Goal: Task Accomplishment & Management: Use online tool/utility

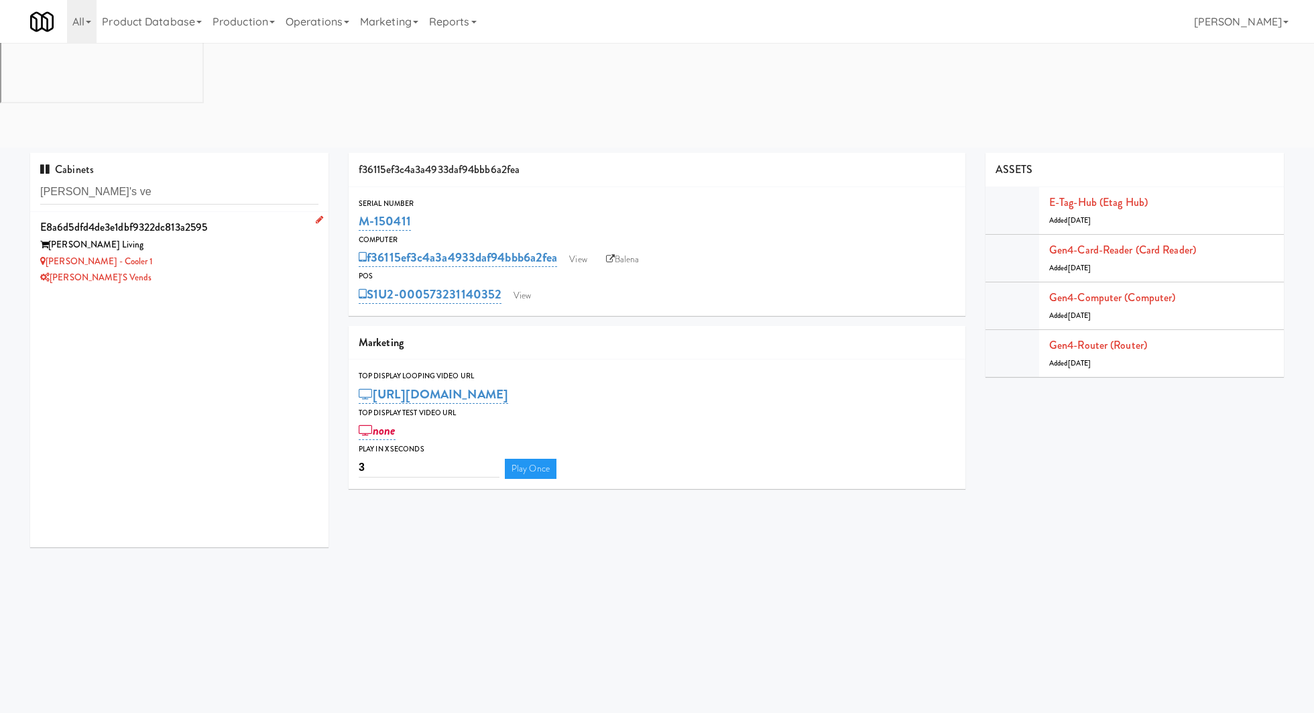
type input "[PERSON_NAME]'s ve"
click at [209, 253] on div "[PERSON_NAME] - Cooler 1" at bounding box center [179, 261] width 278 height 17
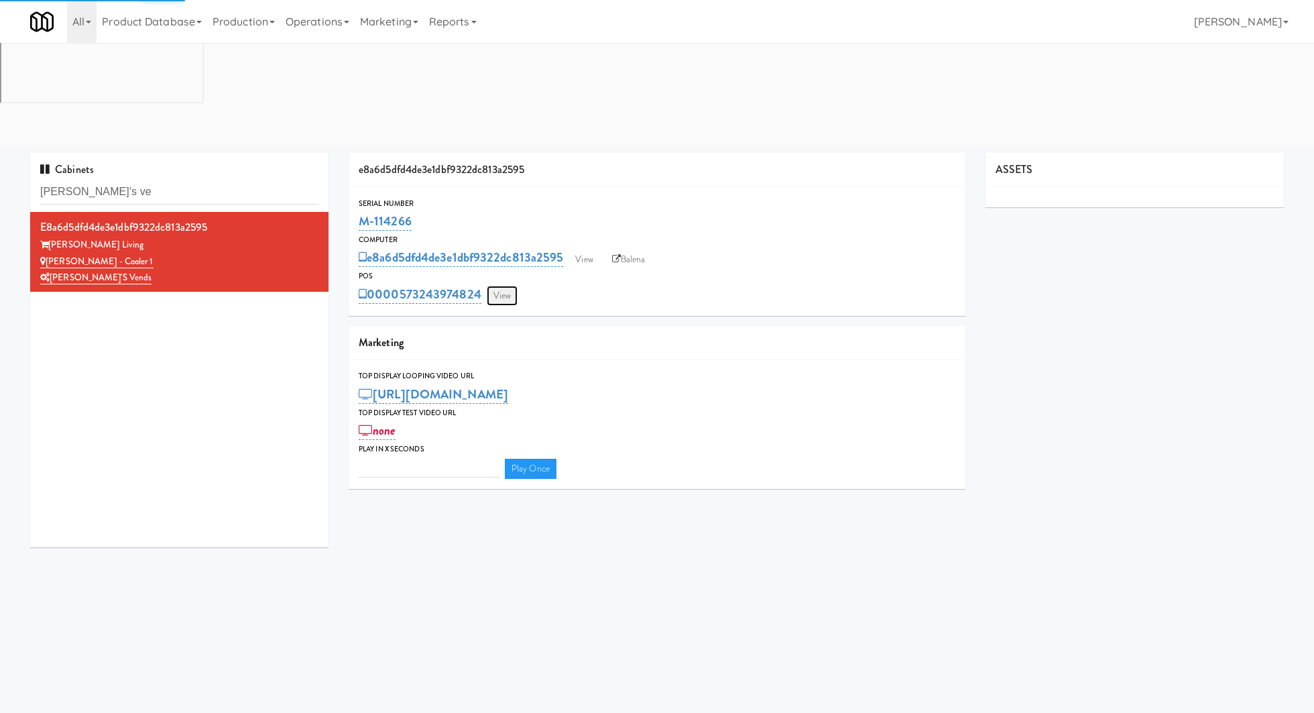
click at [499, 286] on link "View" at bounding box center [502, 296] width 31 height 20
type input "3"
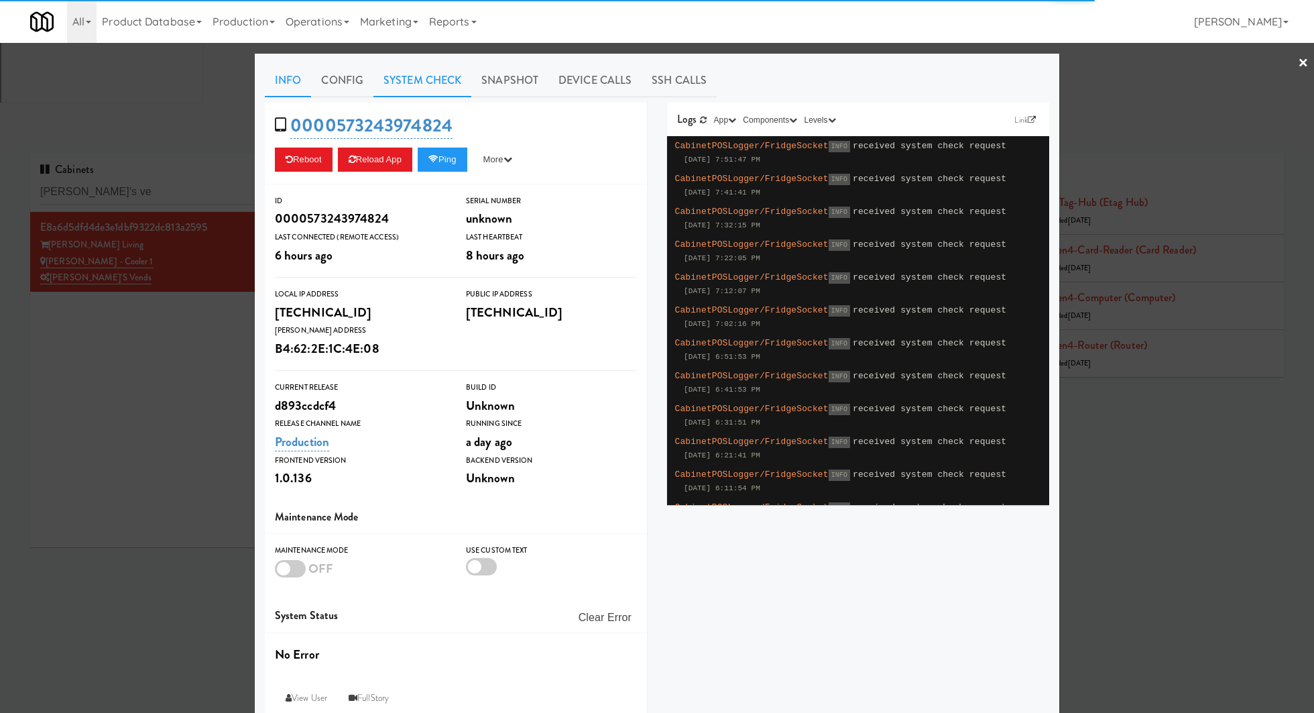
click at [406, 86] on link "System Check" at bounding box center [422, 81] width 98 height 34
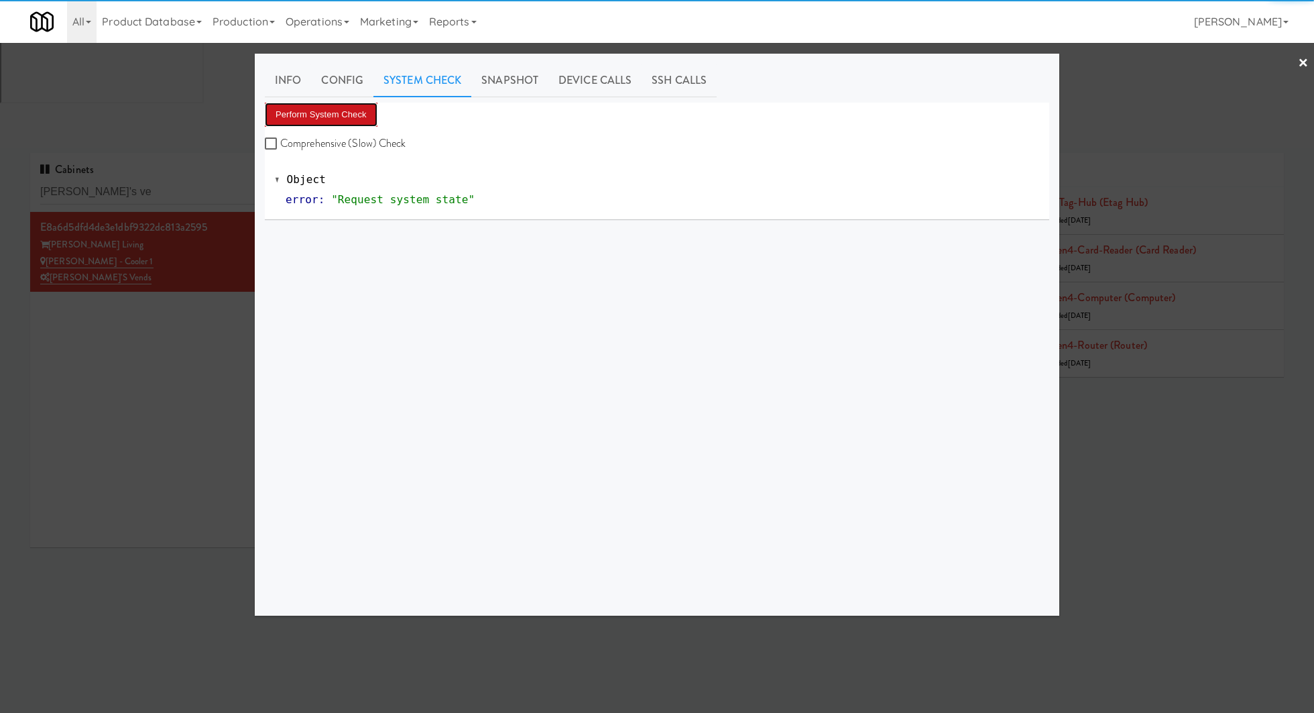
click at [345, 116] on button "Perform System Check" at bounding box center [321, 115] width 113 height 24
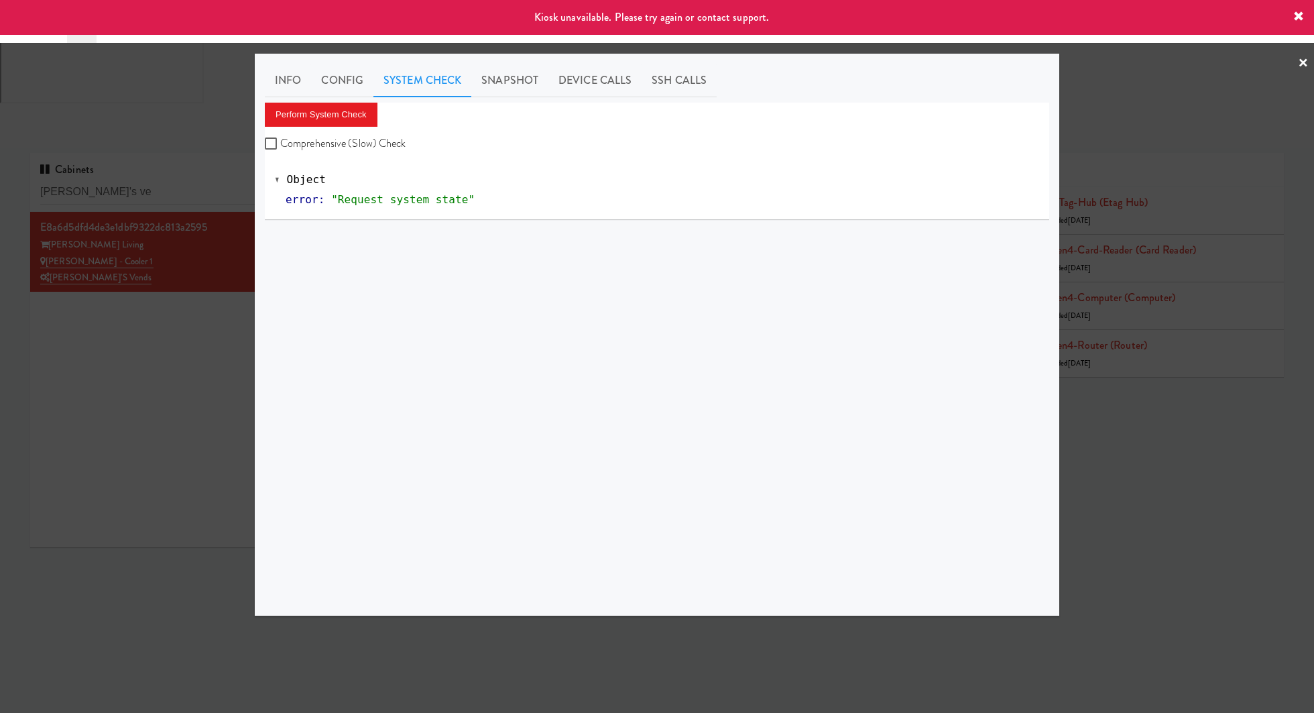
click at [210, 249] on div at bounding box center [657, 356] width 1314 height 713
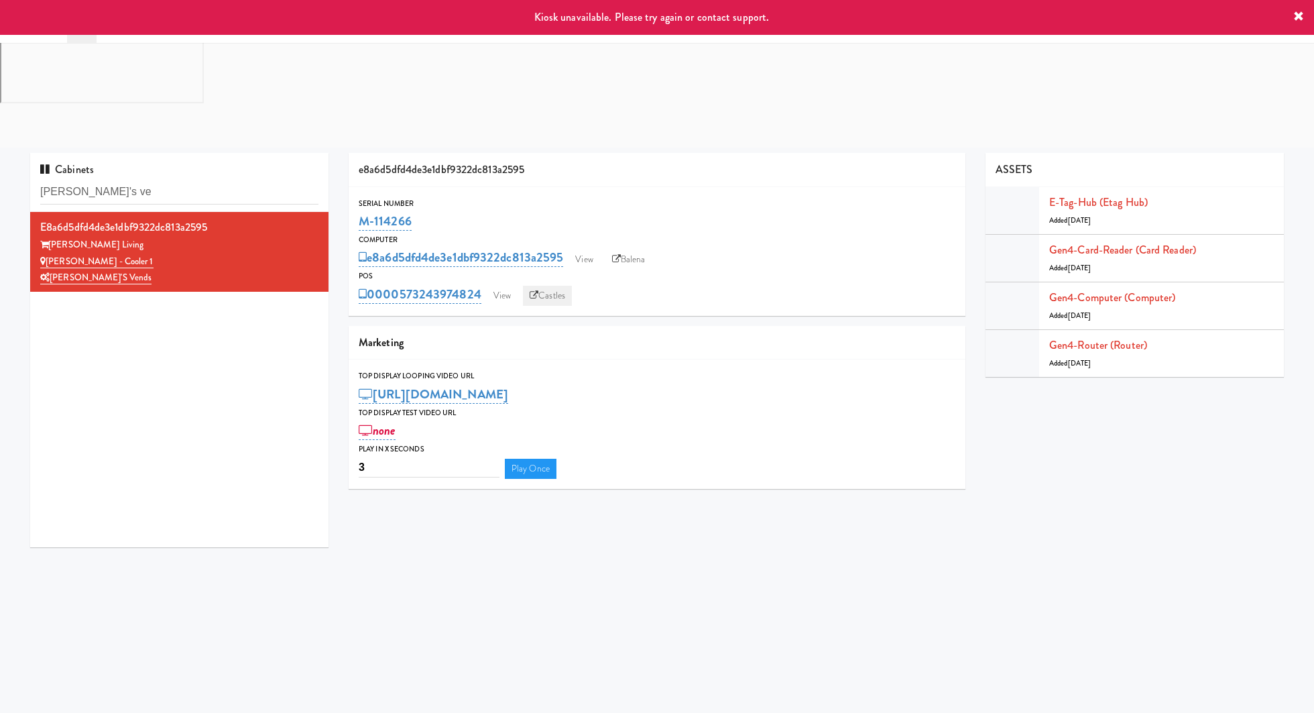
click at [547, 286] on link "Castles" at bounding box center [547, 296] width 49 height 20
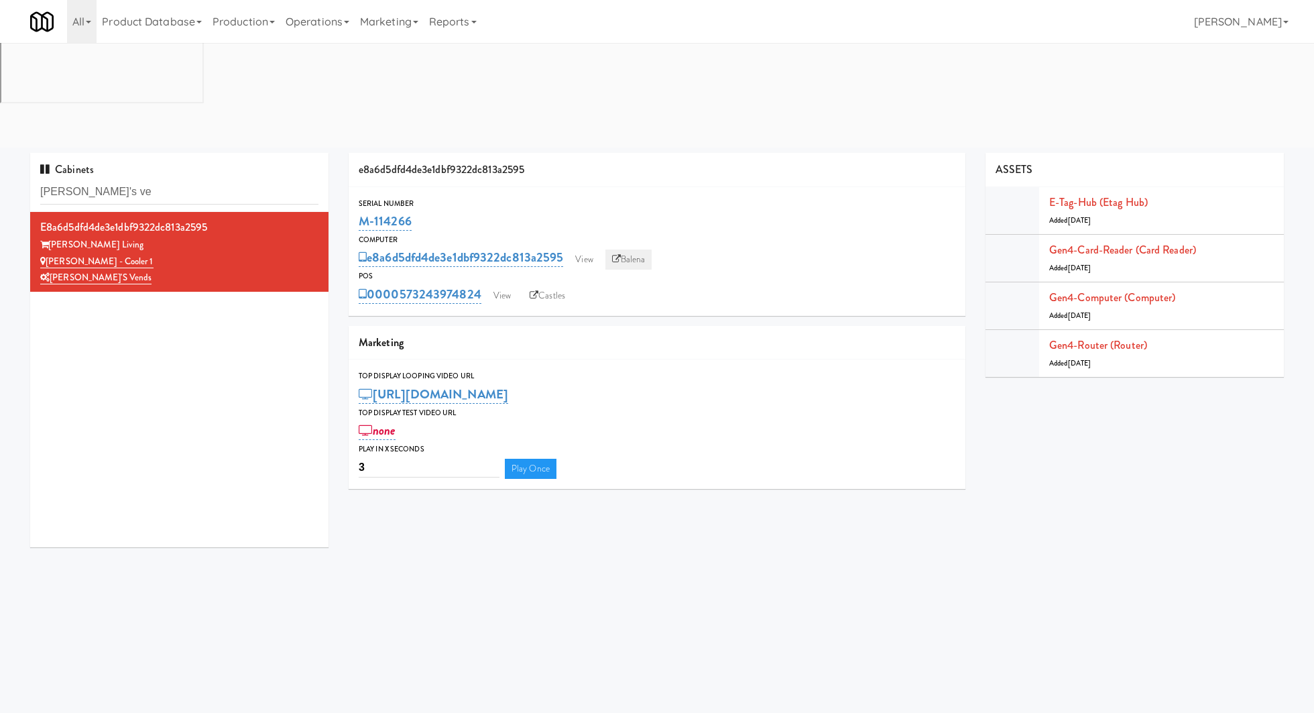
click at [637, 249] on link "Balena" at bounding box center [628, 259] width 47 height 20
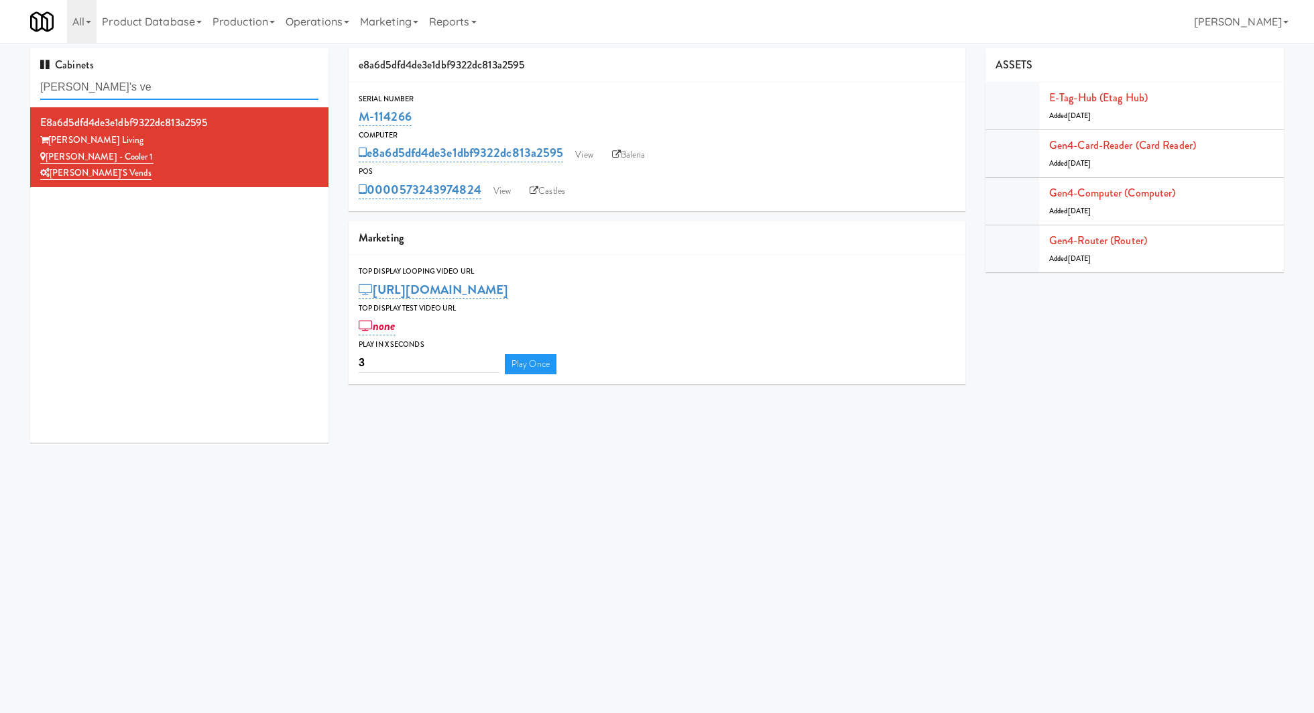
click at [155, 84] on input "[PERSON_NAME]'s ve" at bounding box center [179, 87] width 278 height 25
type input "treat street"
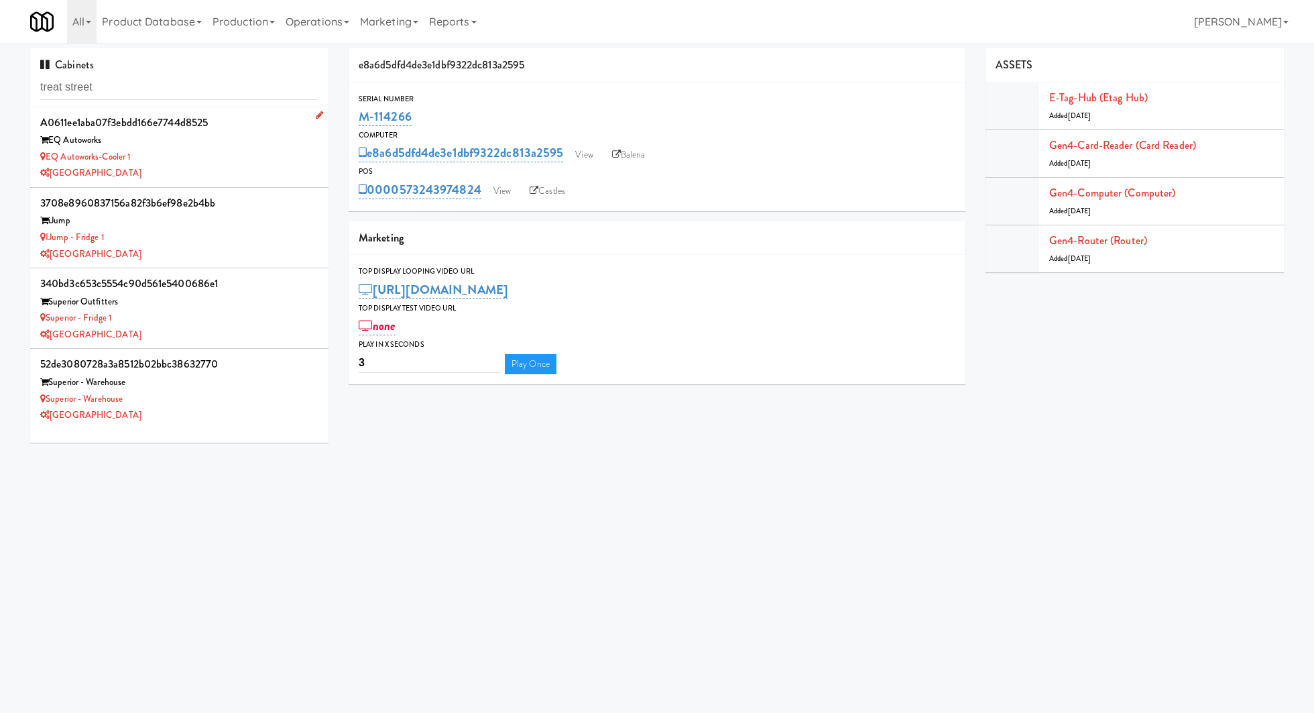
click at [211, 150] on div "EQ Autoworks-Cooler 1" at bounding box center [179, 157] width 278 height 17
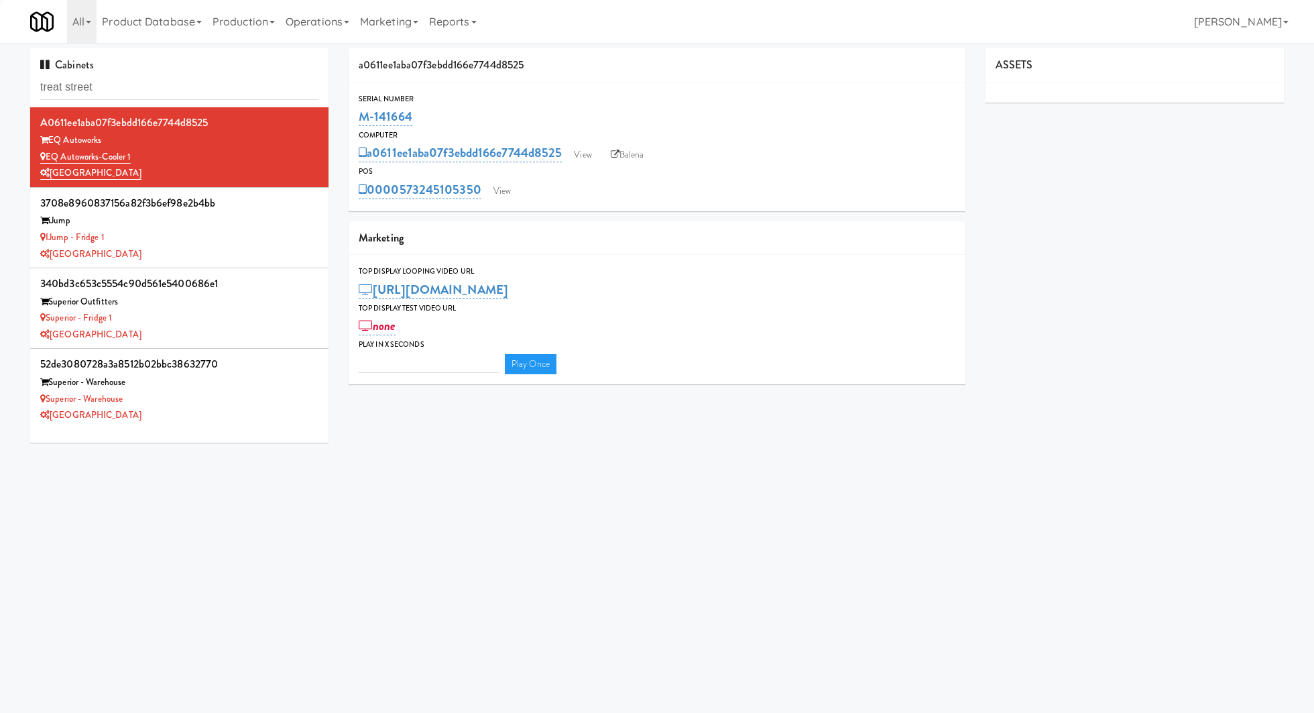
type input "3"
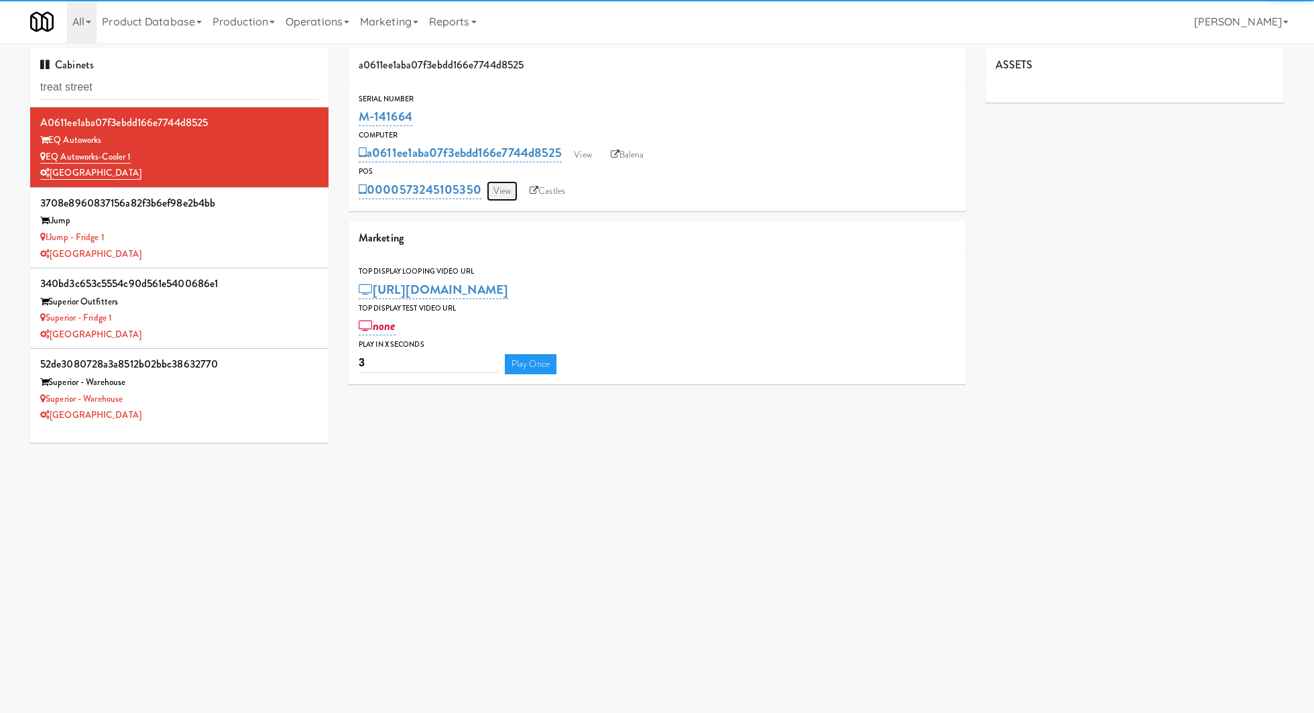
click at [496, 183] on link "View" at bounding box center [502, 191] width 31 height 20
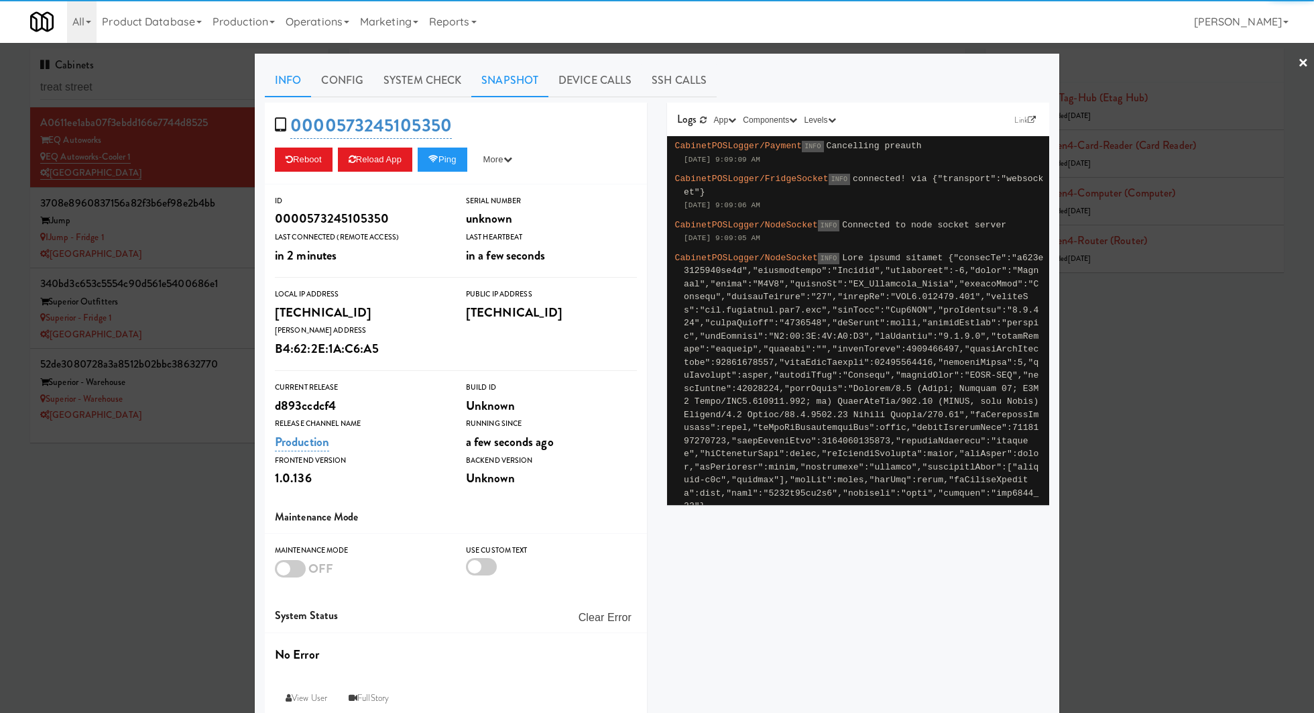
click at [522, 68] on link "Snapshot" at bounding box center [509, 81] width 77 height 34
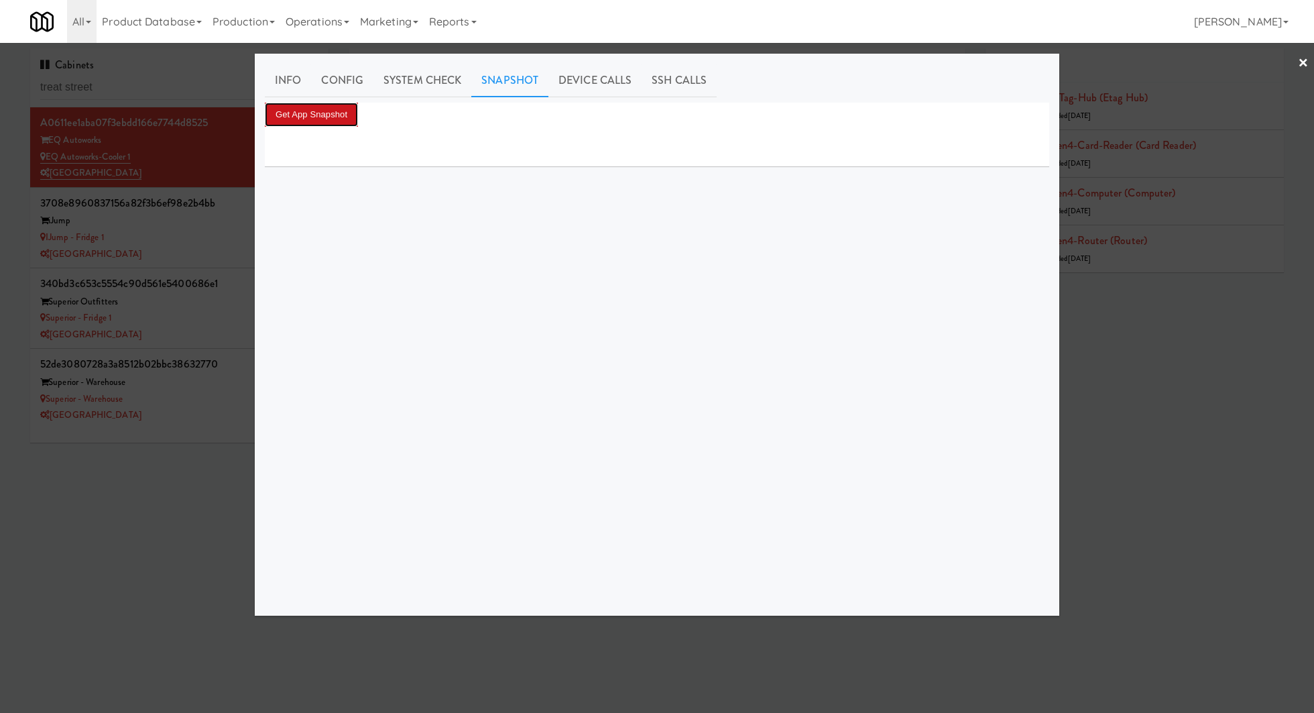
click at [328, 116] on button "Get App Snapshot" at bounding box center [311, 115] width 93 height 24
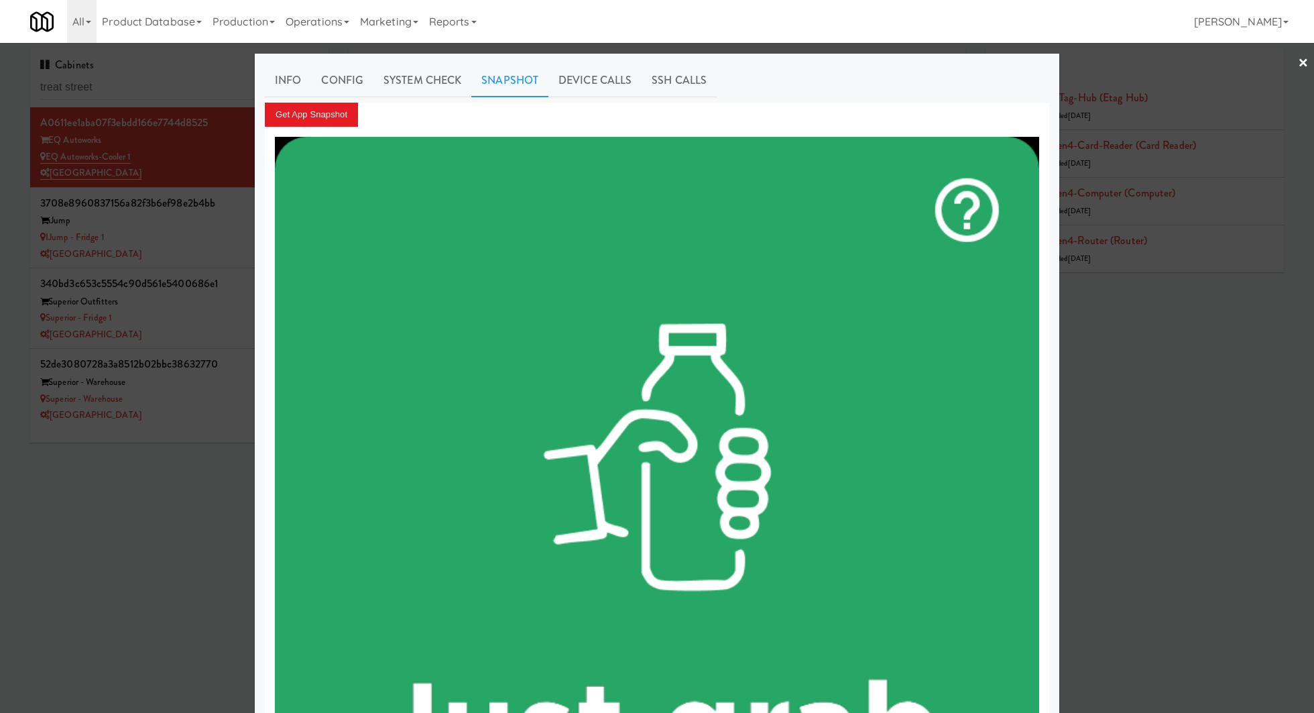
click at [201, 214] on div at bounding box center [657, 356] width 1314 height 713
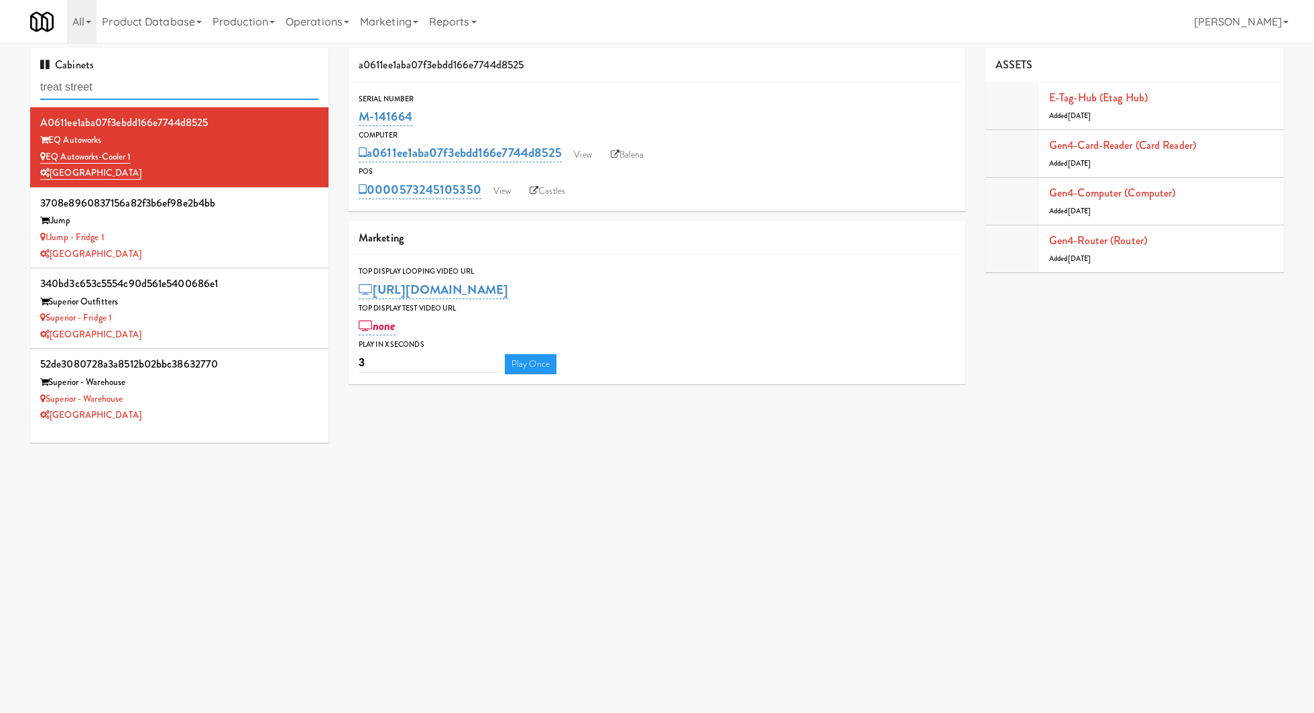
click at [208, 91] on input "treat street" at bounding box center [179, 87] width 278 height 25
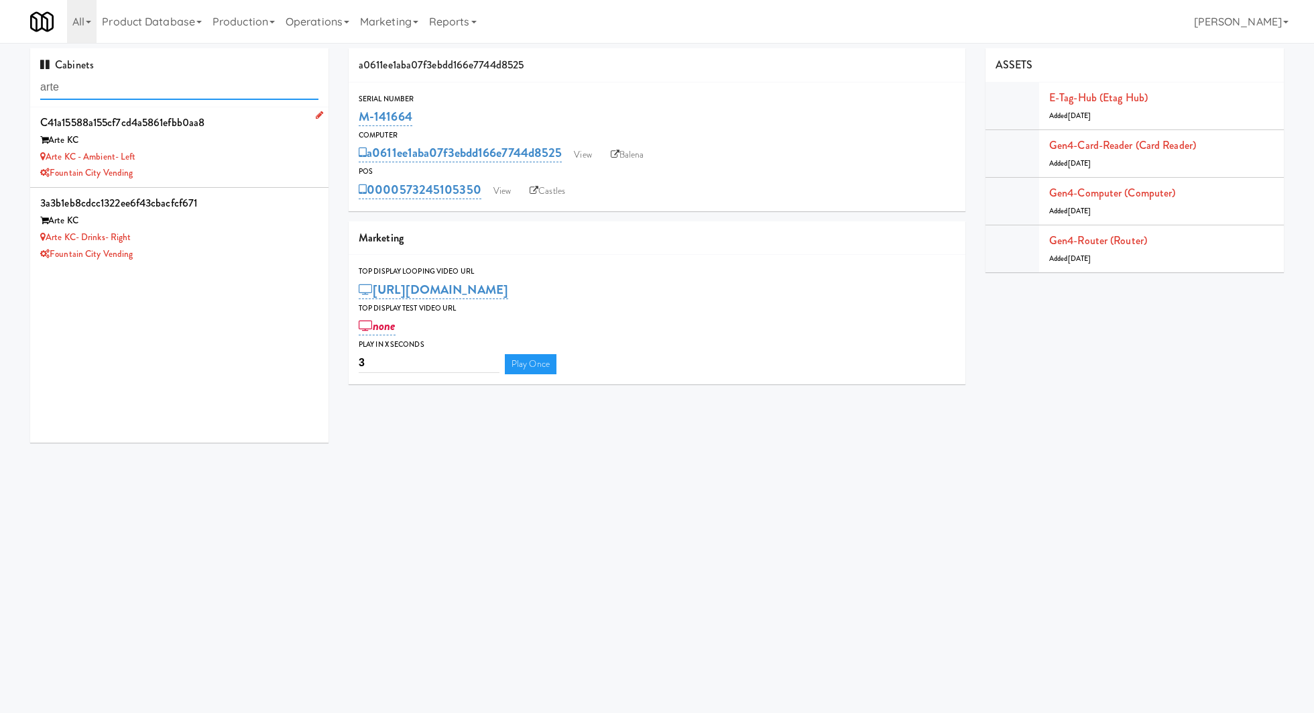
type input "arte"
click at [228, 160] on div "Arte KC - Ambient- Left" at bounding box center [179, 157] width 278 height 17
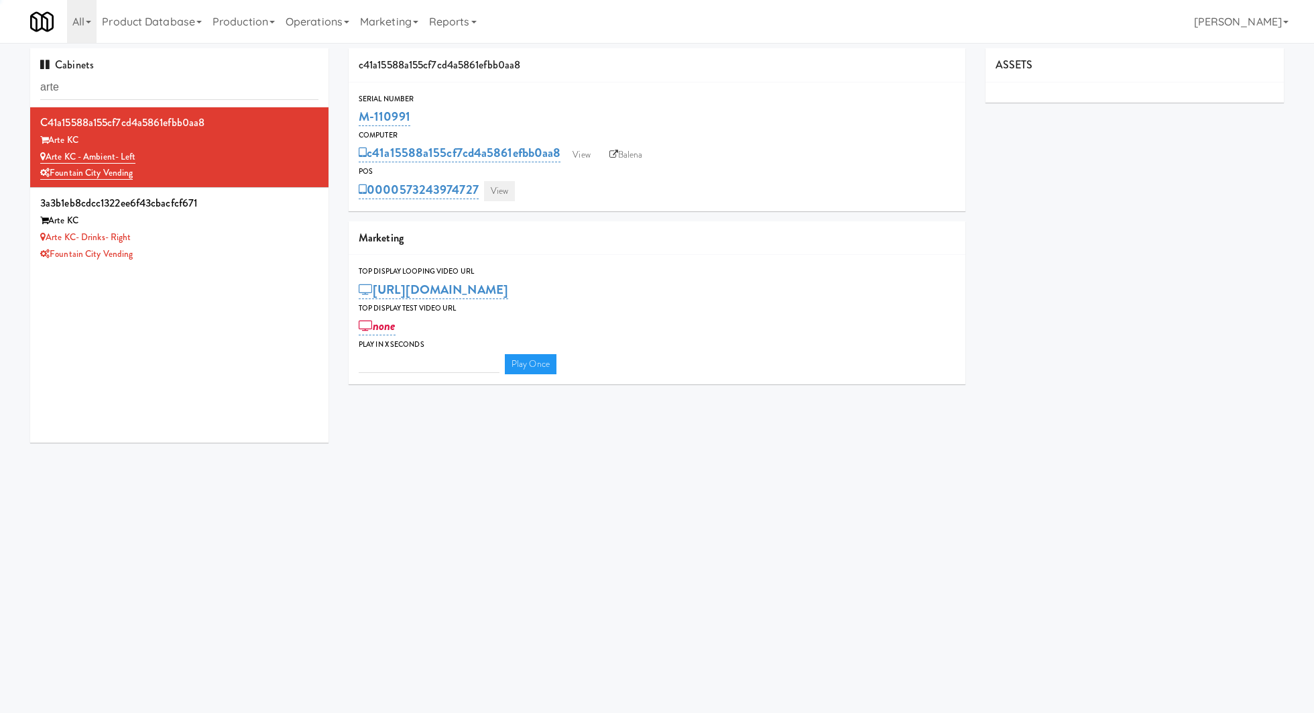
type input "3"
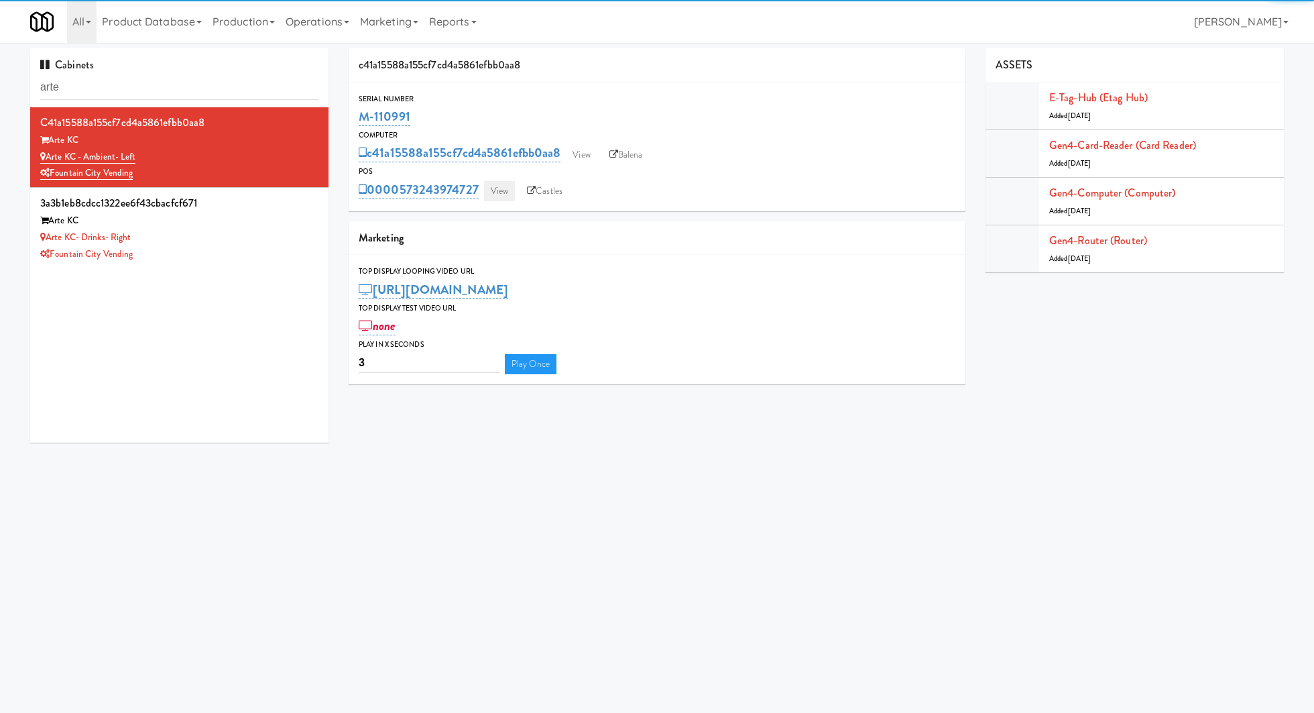
click at [497, 190] on link "View" at bounding box center [499, 191] width 31 height 20
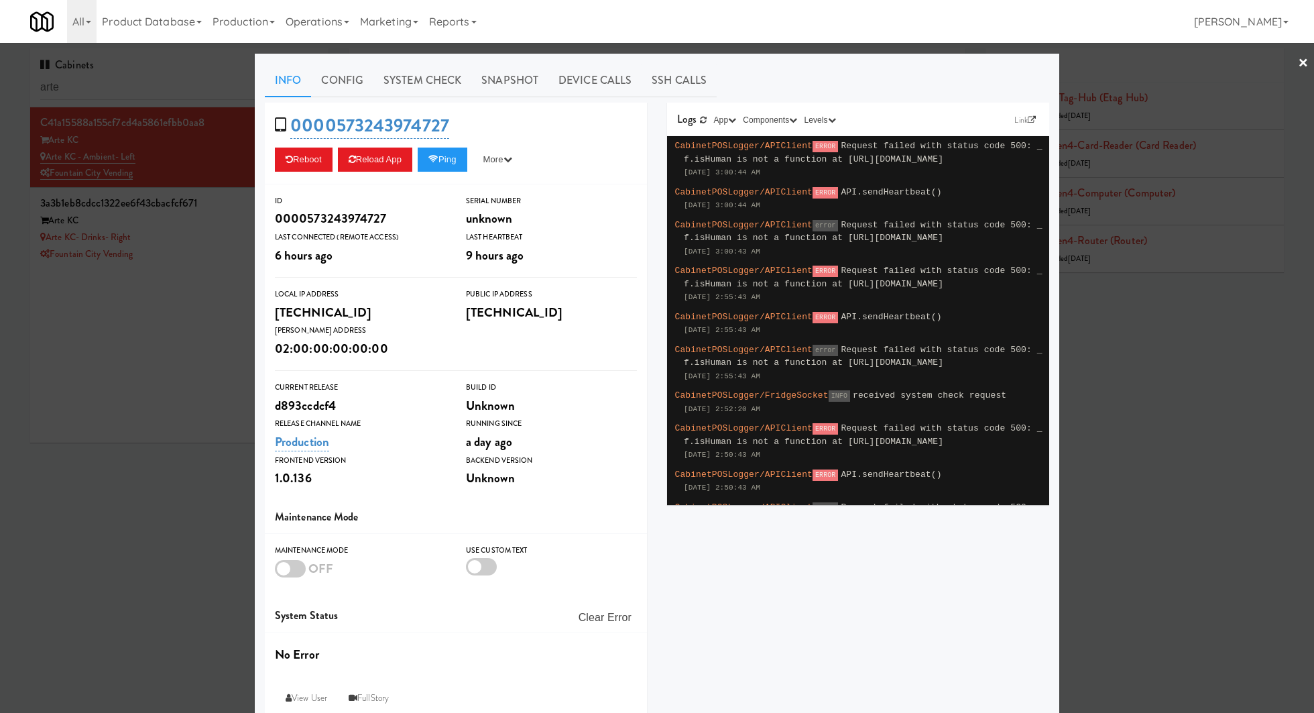
click at [408, 88] on link "System Check" at bounding box center [422, 81] width 98 height 34
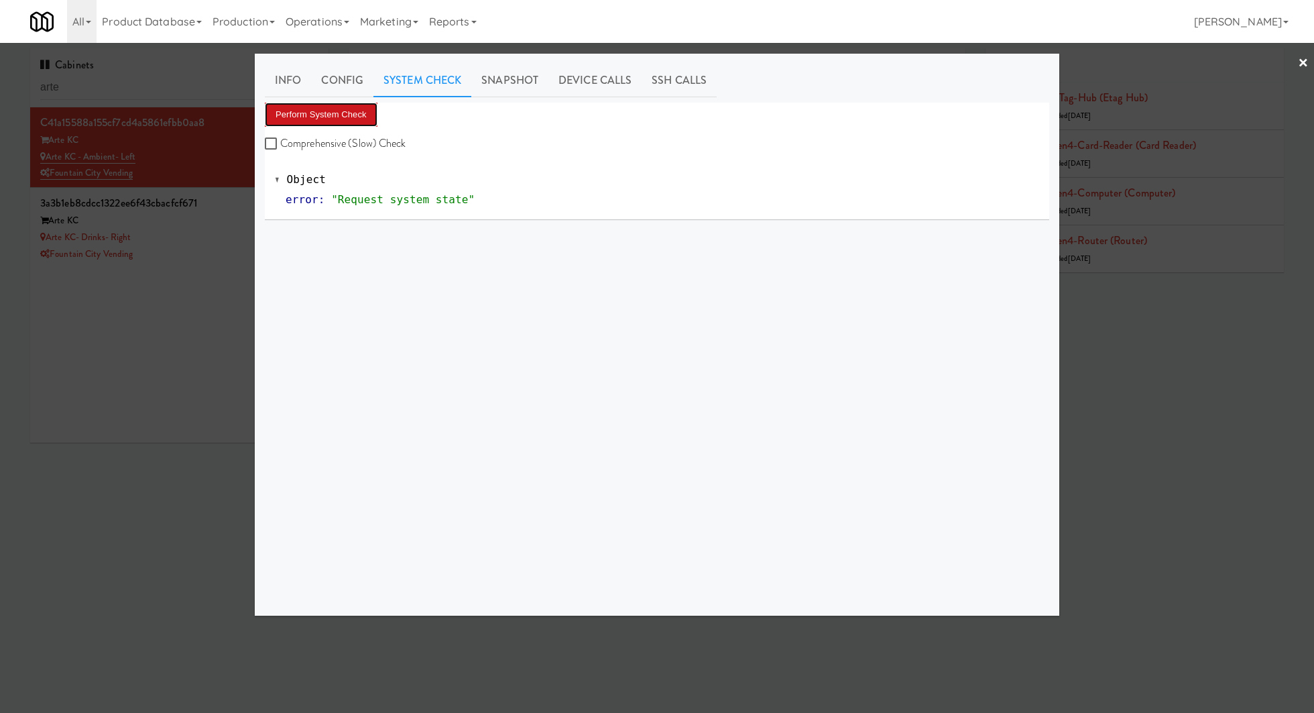
click at [345, 114] on button "Perform System Check" at bounding box center [321, 115] width 113 height 24
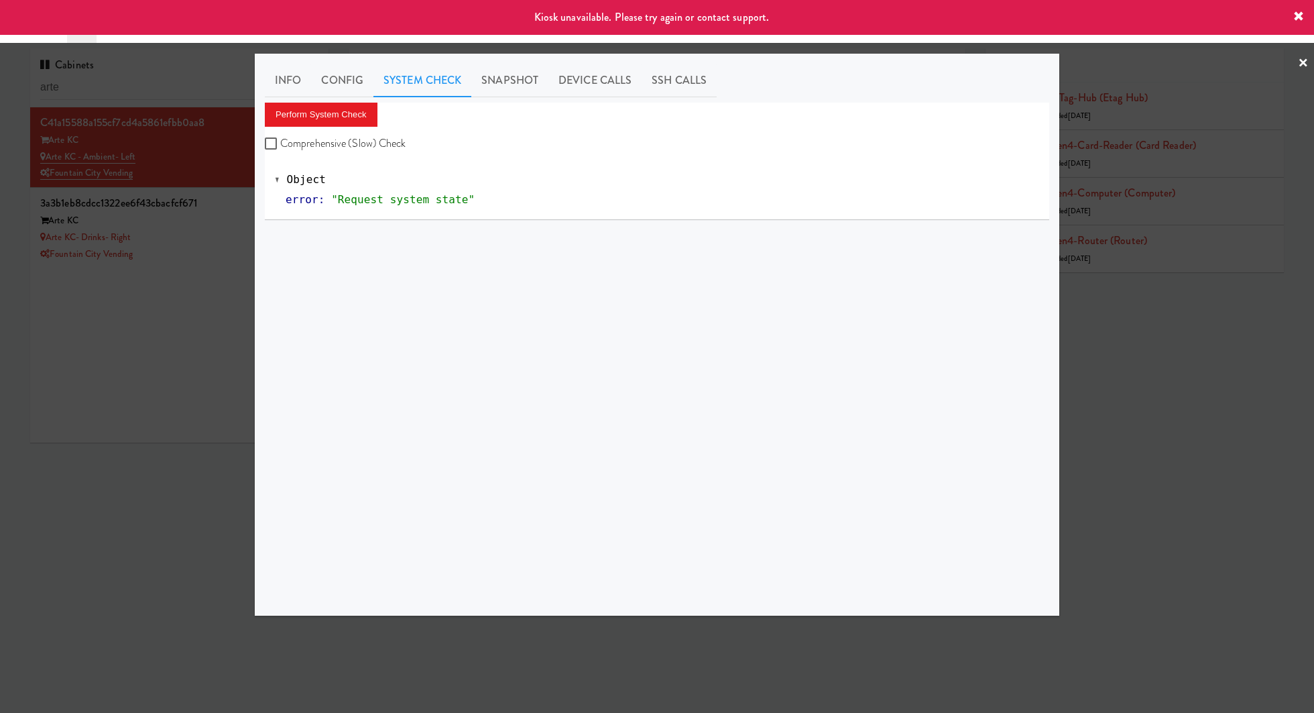
click at [198, 227] on div at bounding box center [657, 356] width 1314 height 713
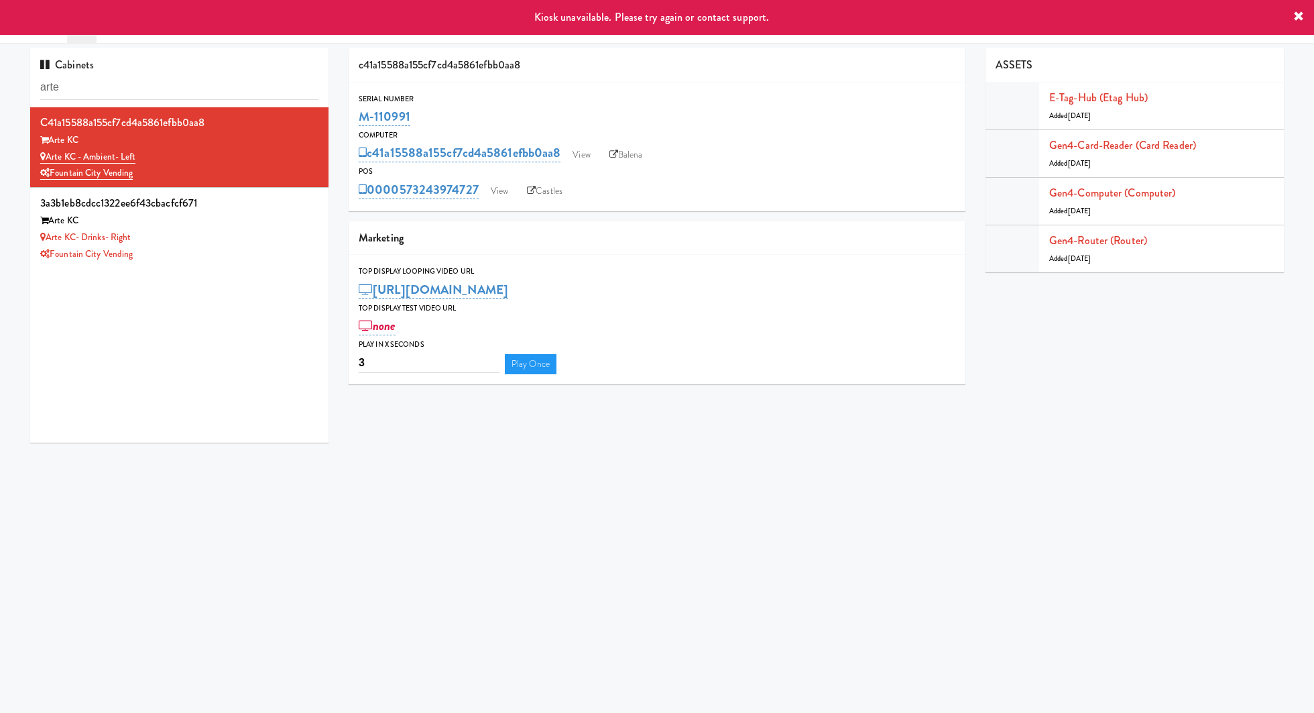
click at [198, 227] on div "Arte KC" at bounding box center [179, 221] width 278 height 17
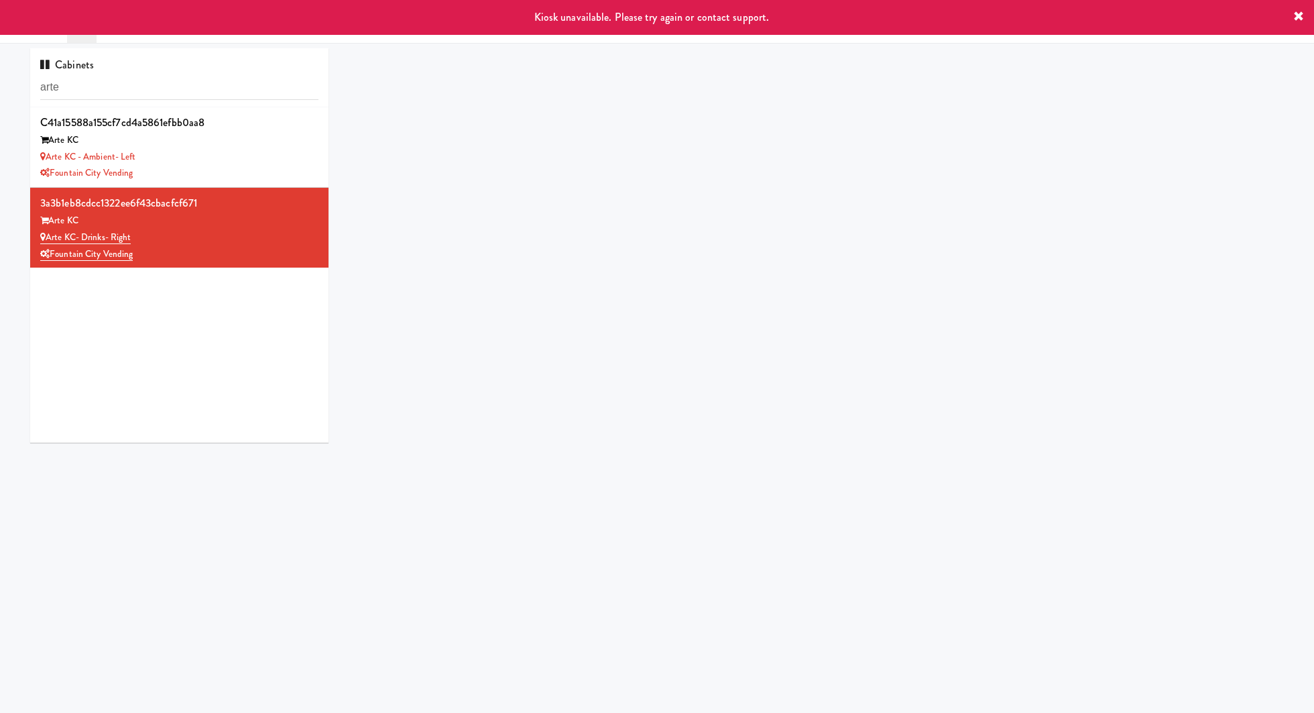
click at [198, 227] on div "Arte KC" at bounding box center [179, 221] width 278 height 17
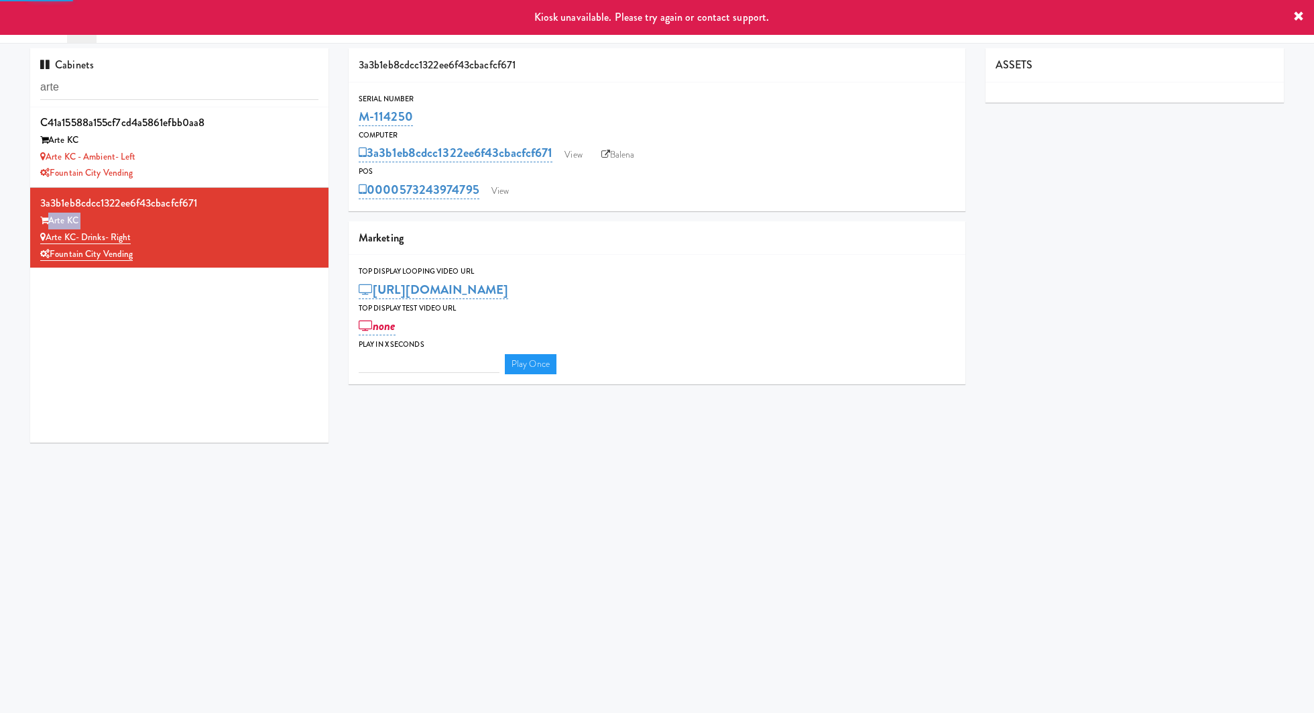
type input "3"
click at [496, 189] on link "View" at bounding box center [500, 191] width 31 height 20
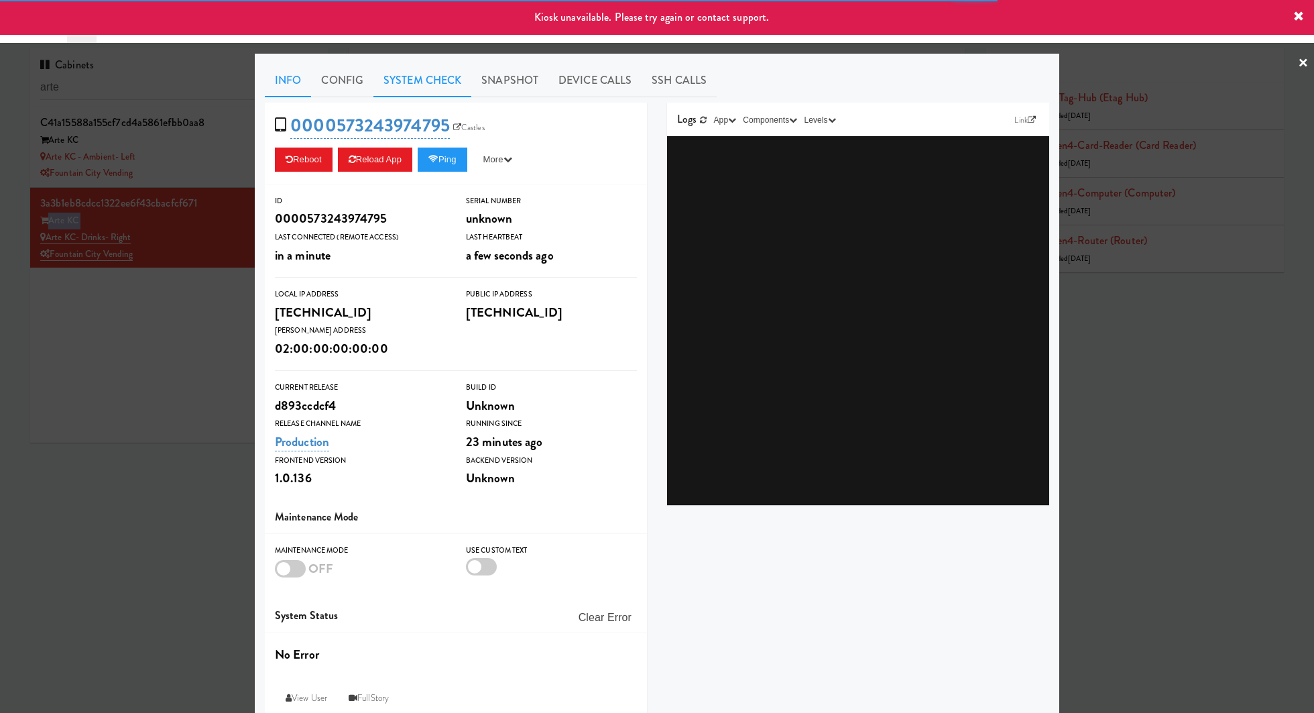
click at [410, 87] on link "System Check" at bounding box center [422, 81] width 98 height 34
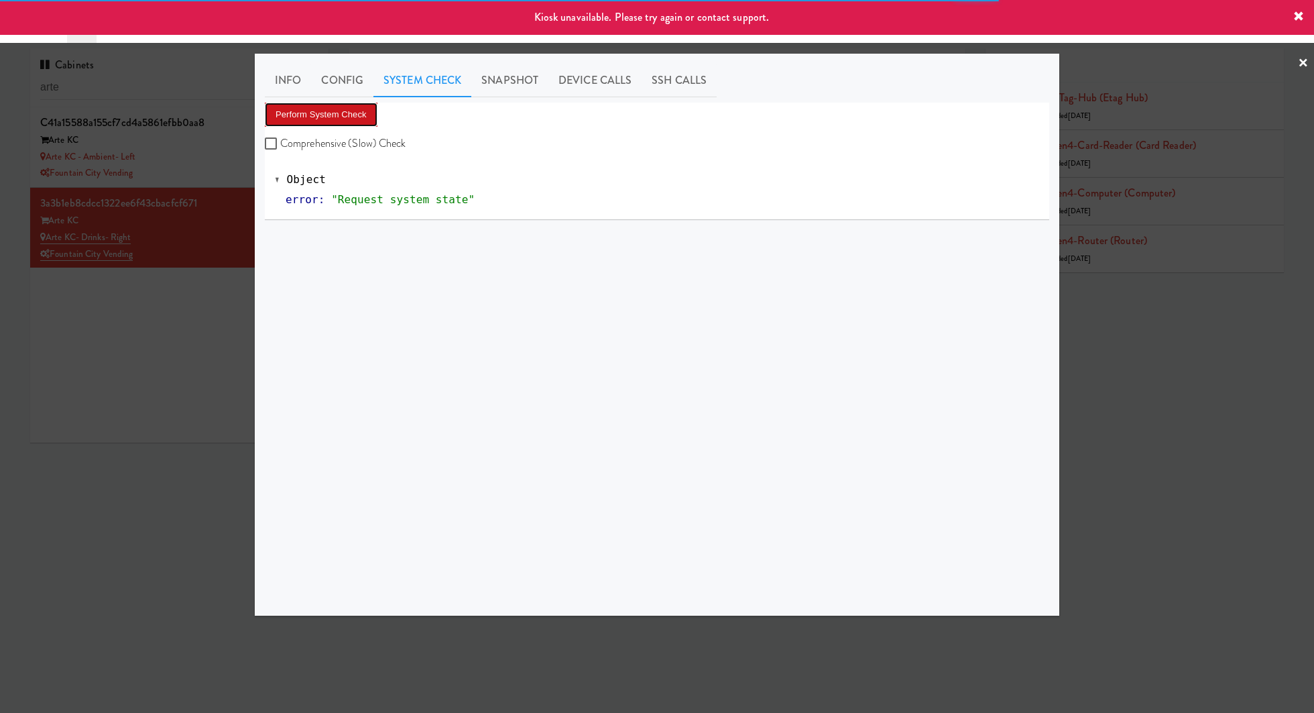
click at [345, 116] on button "Perform System Check" at bounding box center [321, 115] width 113 height 24
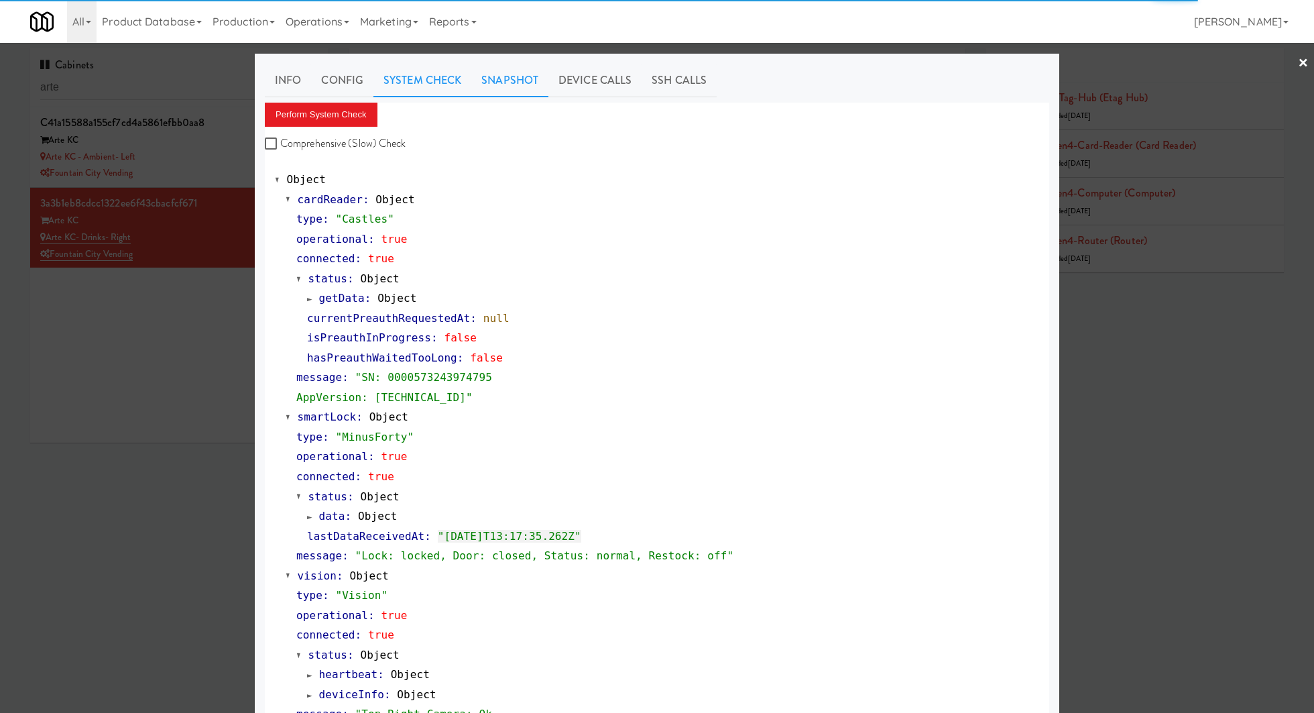
click at [537, 87] on link "Snapshot" at bounding box center [509, 81] width 77 height 34
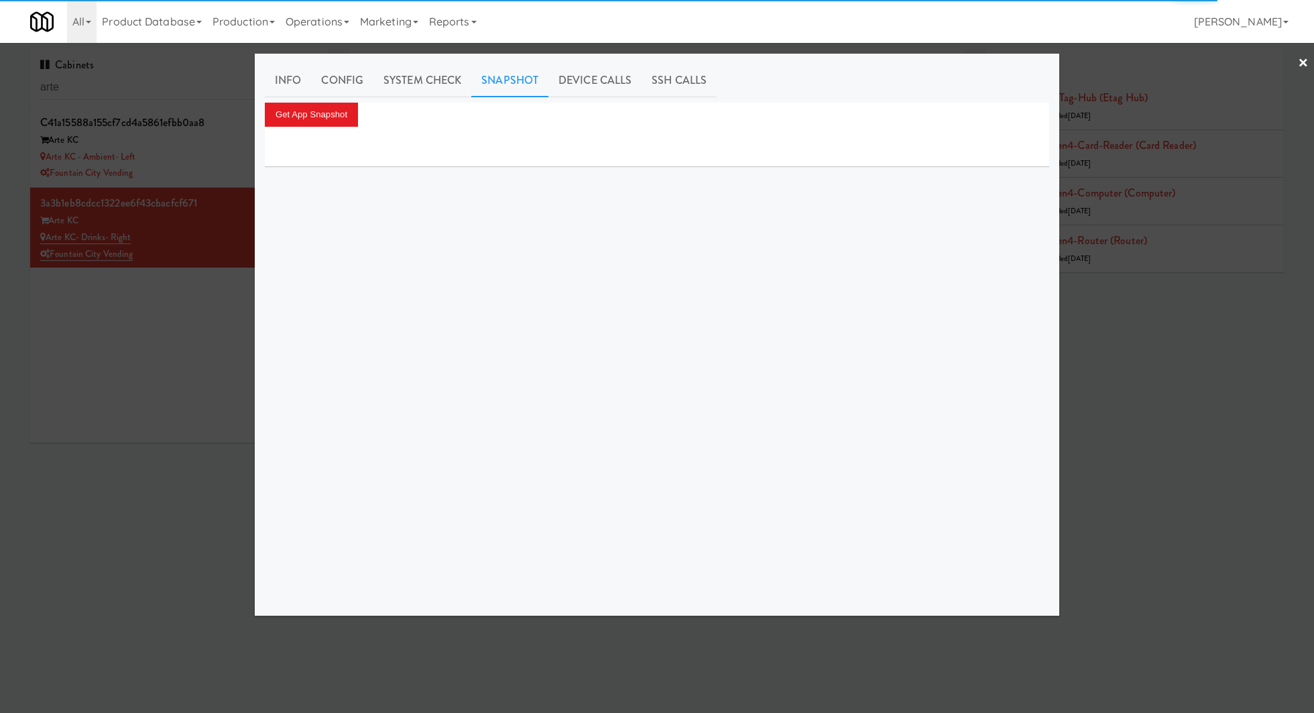
click at [344, 101] on div "Info Config System Check Snapshot Device Calls SSH Calls Get App Snapshot" at bounding box center [657, 335] width 784 height 542
click at [343, 106] on button "Get App Snapshot" at bounding box center [311, 115] width 93 height 24
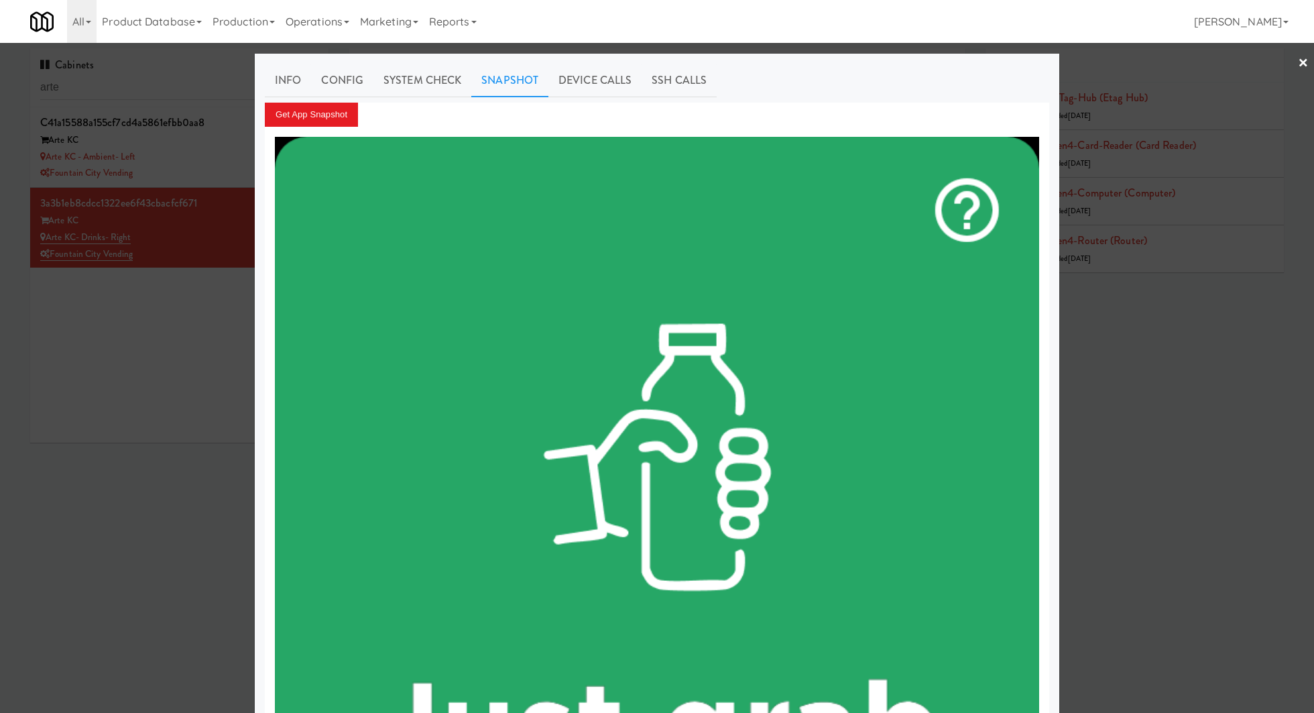
click at [215, 150] on div at bounding box center [657, 356] width 1314 height 713
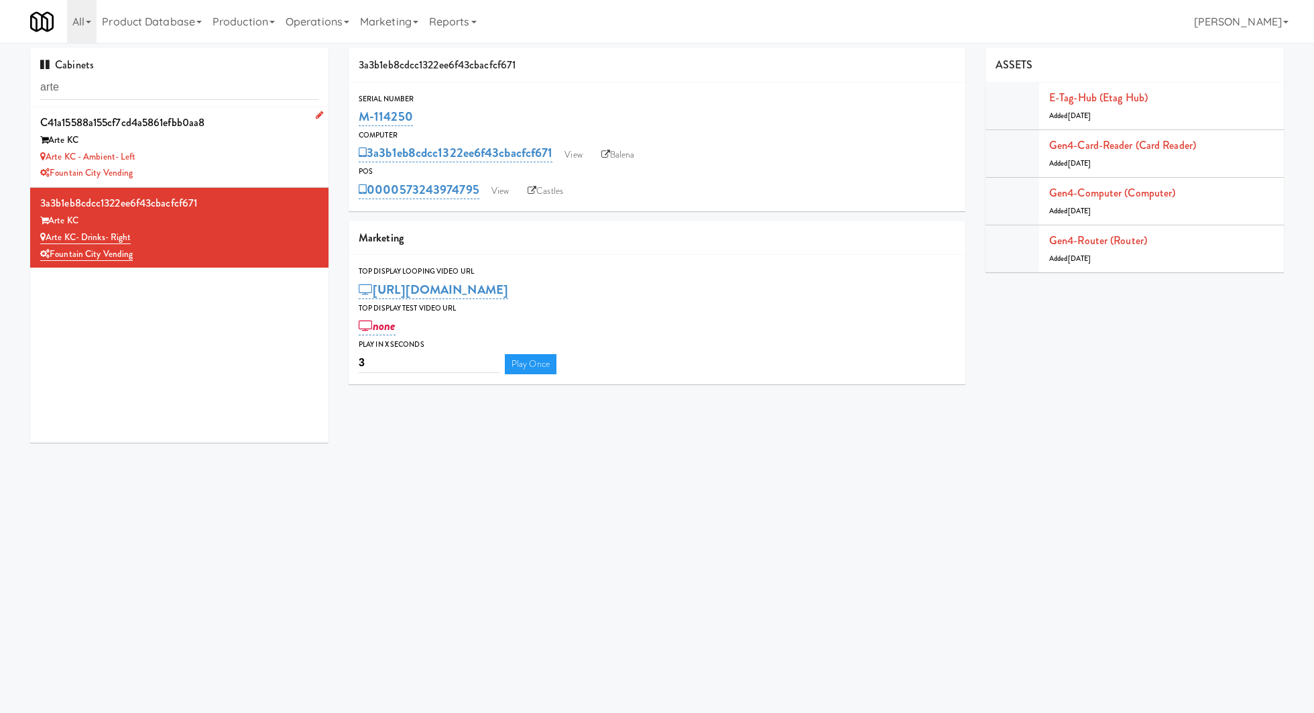
drag, startPoint x: 194, startPoint y: 155, endPoint x: 46, endPoint y: 156, distance: 147.5
click at [46, 156] on div "Arte KC - Ambient- Left" at bounding box center [179, 157] width 278 height 17
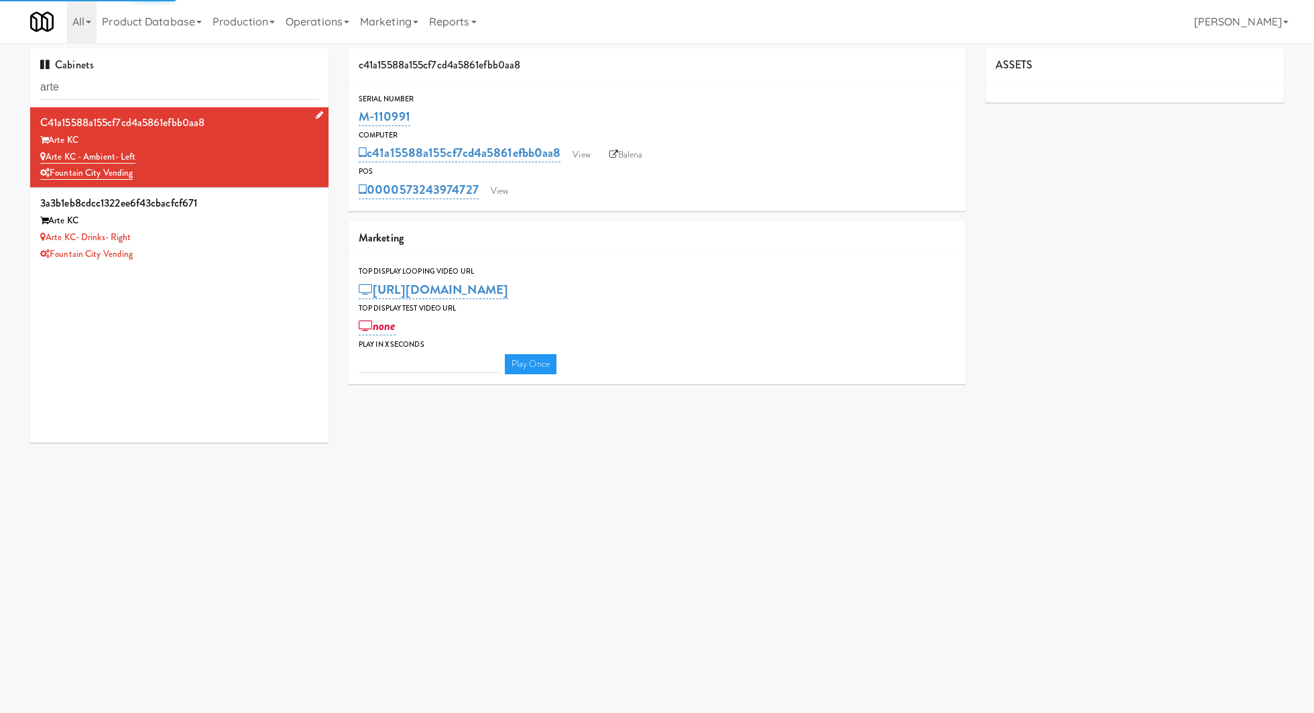
type input "3"
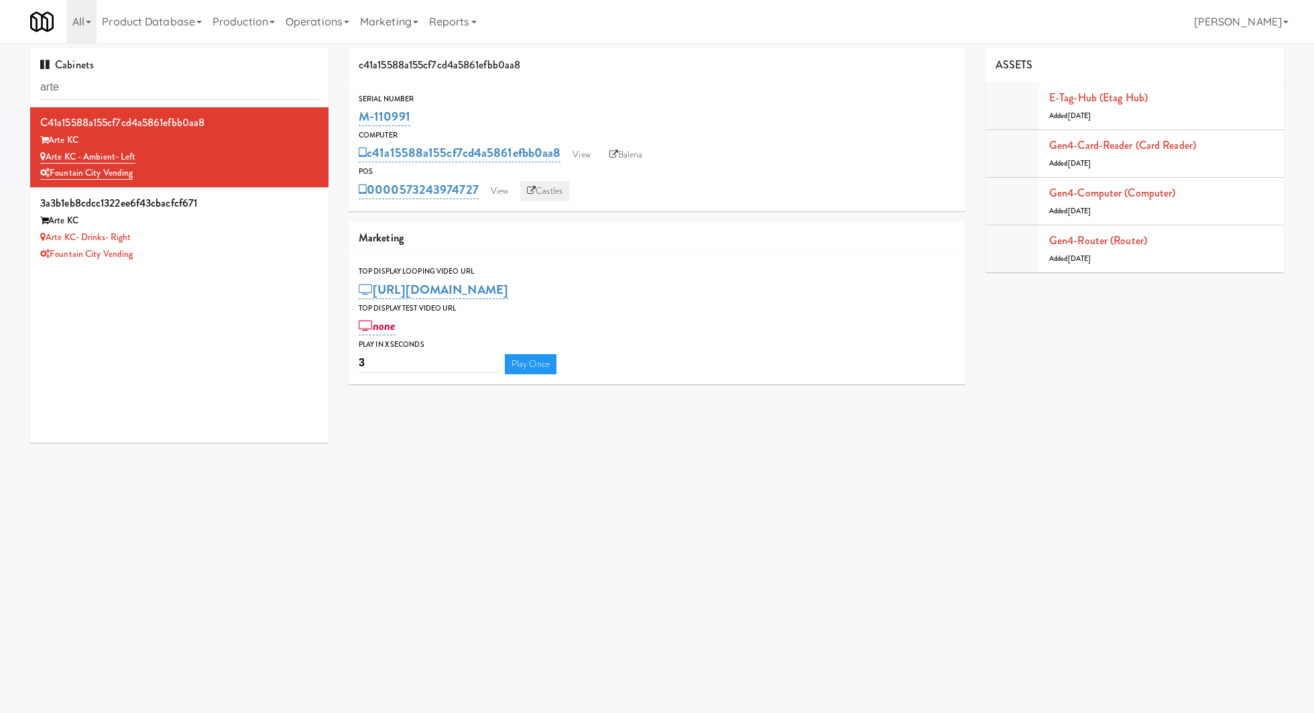
click at [547, 188] on link "Castles" at bounding box center [544, 191] width 49 height 20
click at [143, 93] on input "arte" at bounding box center [179, 87] width 278 height 25
paste input "Gallerie Apartments"
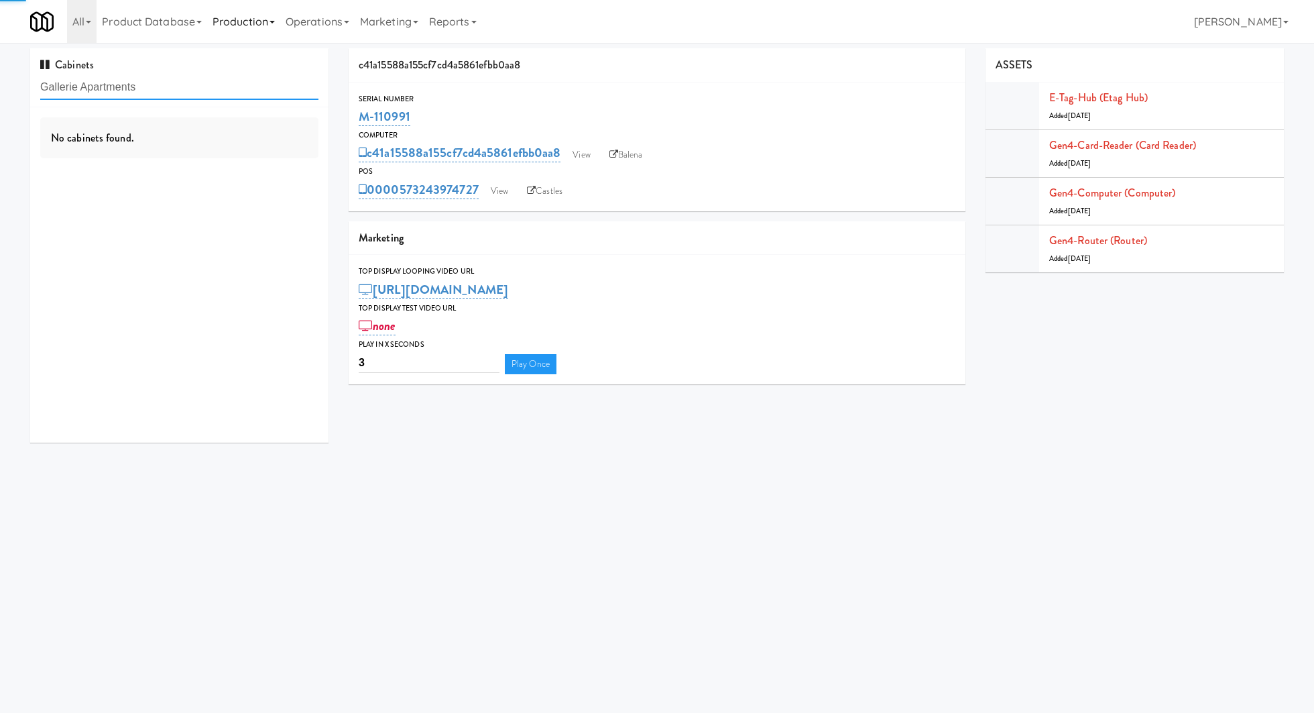
type input "Gallerie Apartments"
click at [245, 160] on div "Gallerie Apartments" at bounding box center [179, 157] width 278 height 17
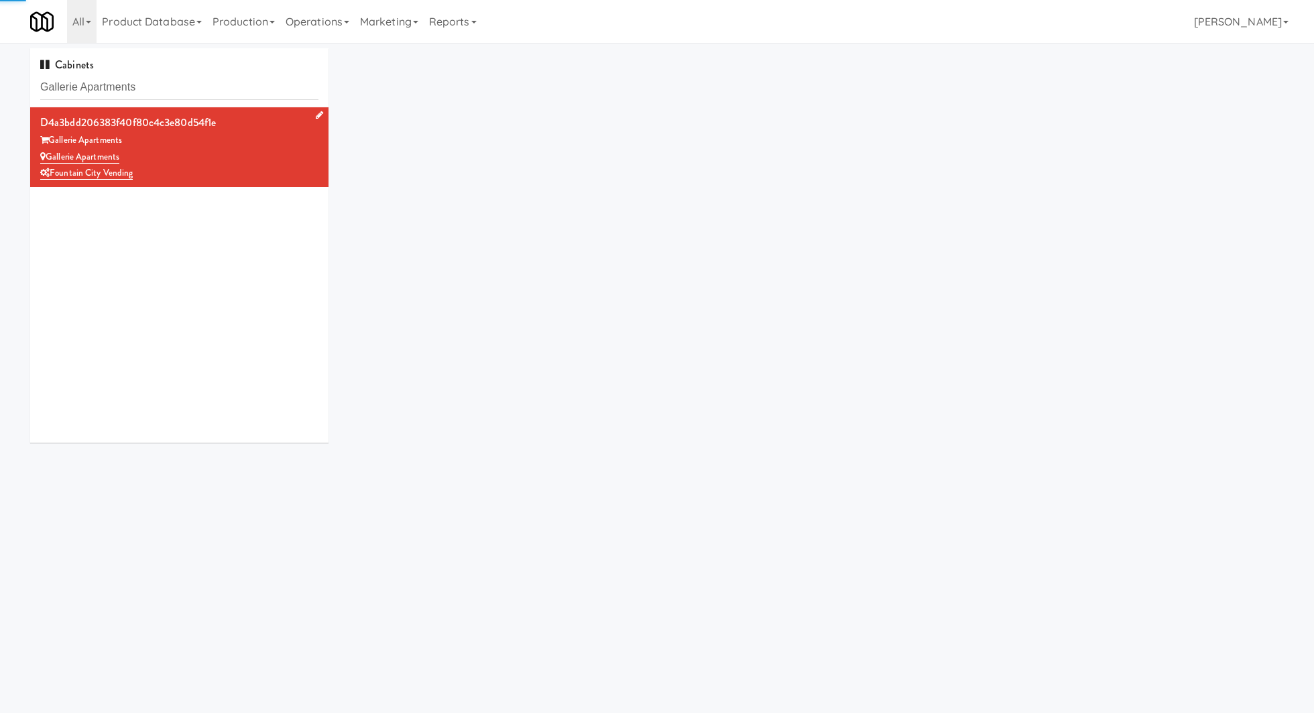
click at [245, 160] on div "Gallerie Apartments" at bounding box center [179, 157] width 278 height 17
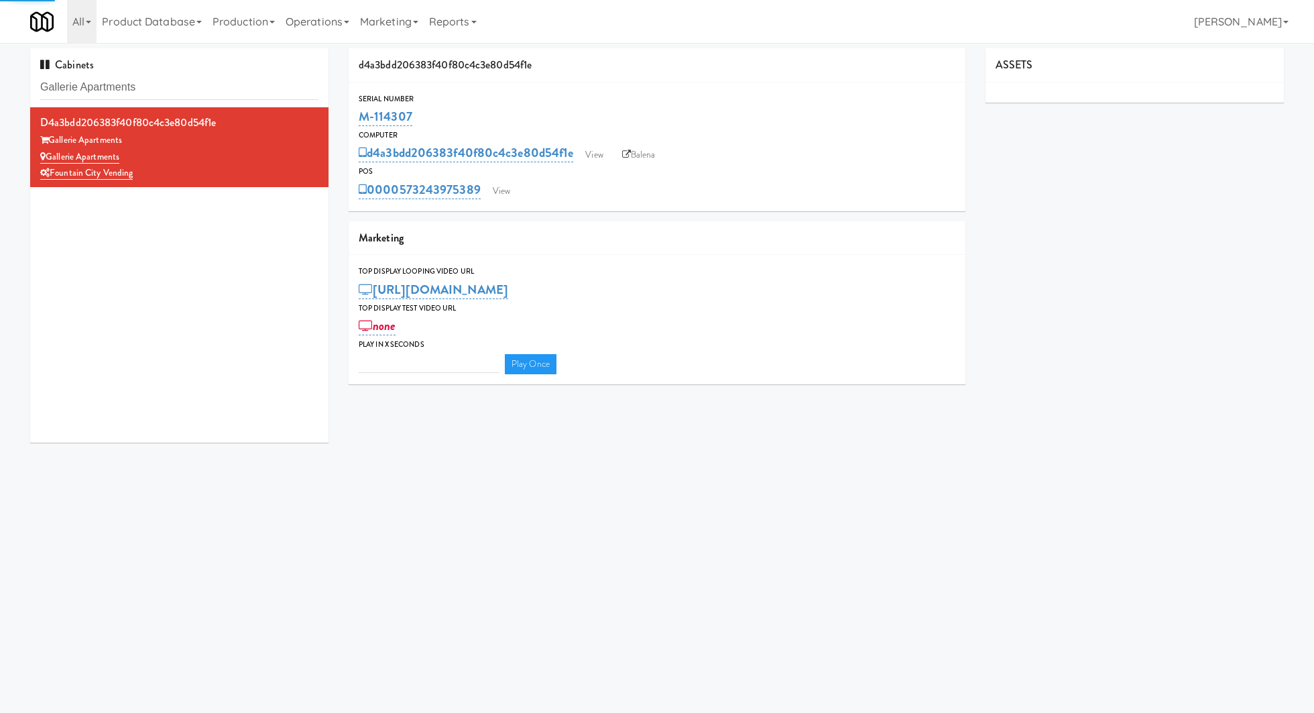
type input "3"
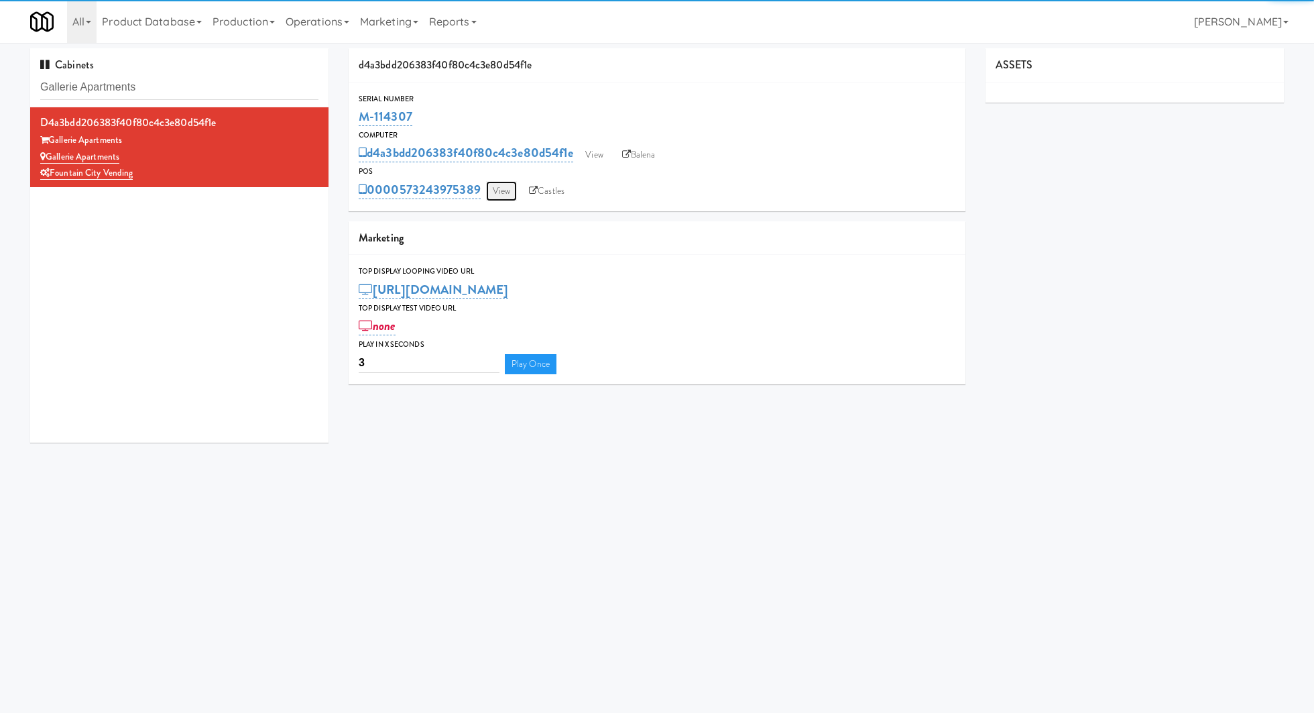
click at [504, 192] on link "View" at bounding box center [501, 191] width 31 height 20
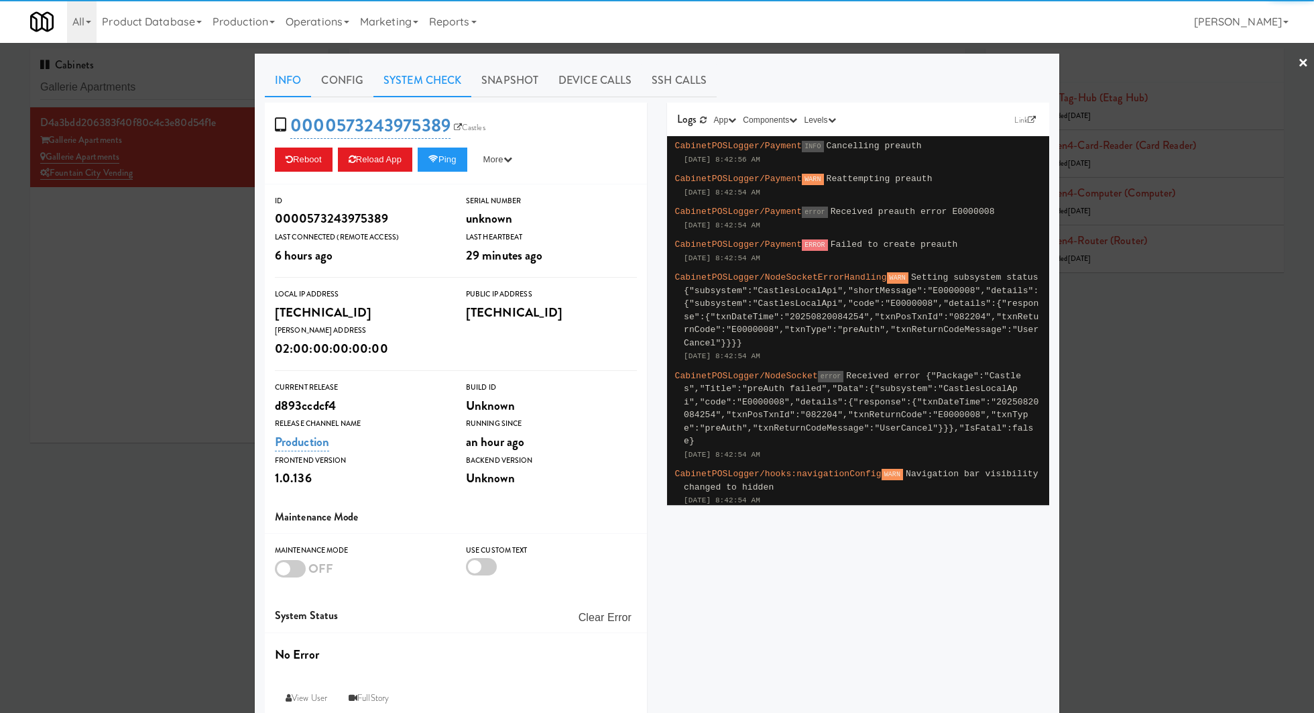
click at [431, 86] on link "System Check" at bounding box center [422, 81] width 98 height 34
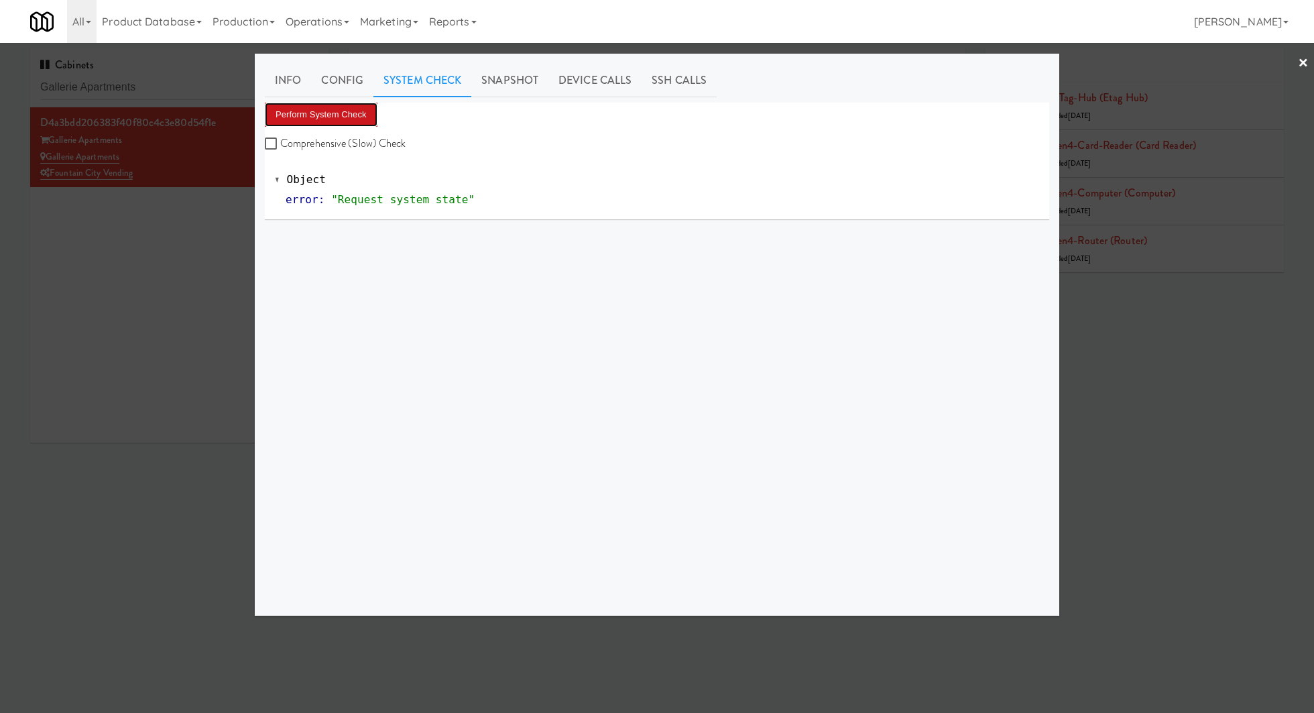
click at [344, 114] on button "Perform System Check" at bounding box center [321, 115] width 113 height 24
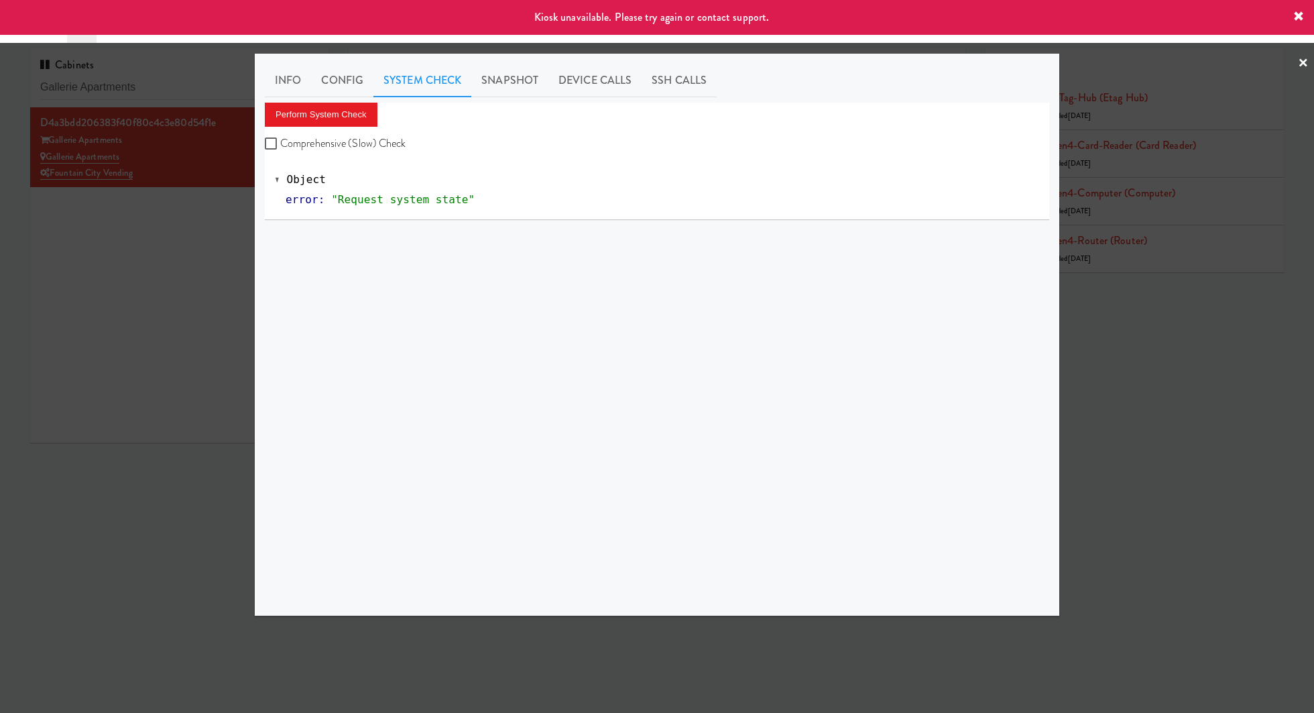
click at [190, 228] on div at bounding box center [657, 356] width 1314 height 713
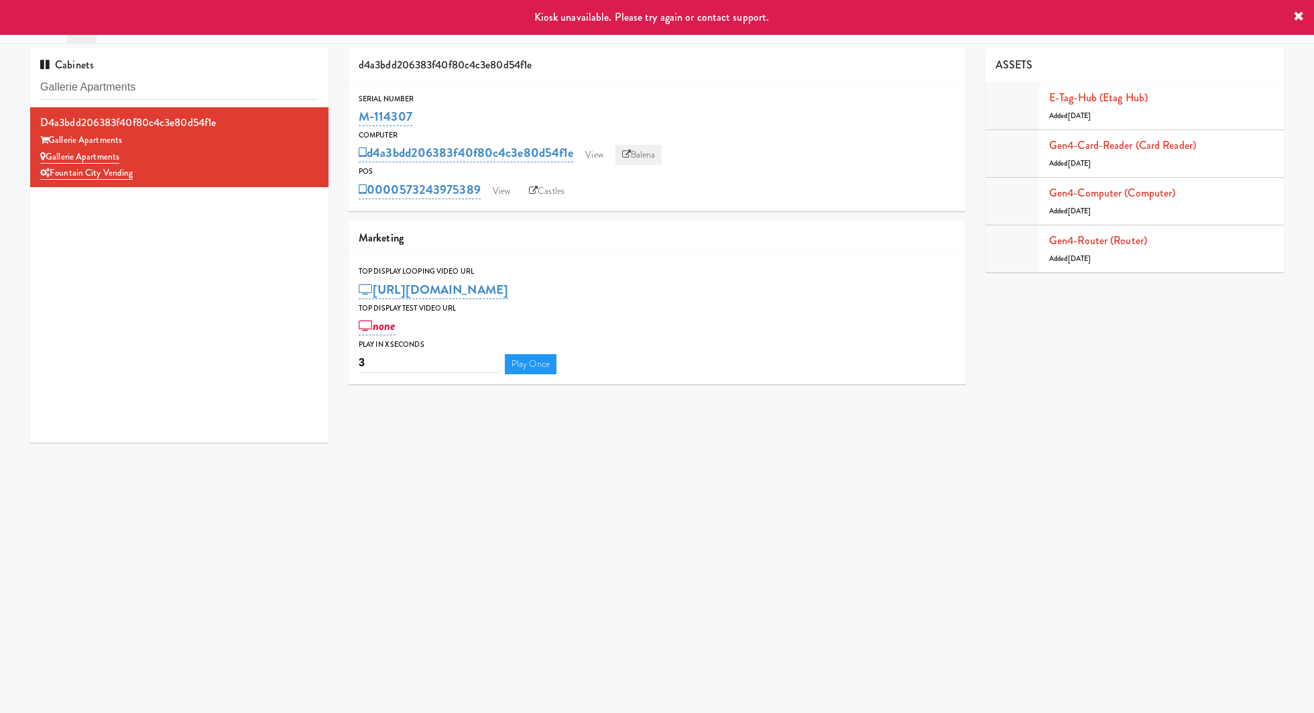
click at [640, 156] on link "Balena" at bounding box center [638, 155] width 47 height 20
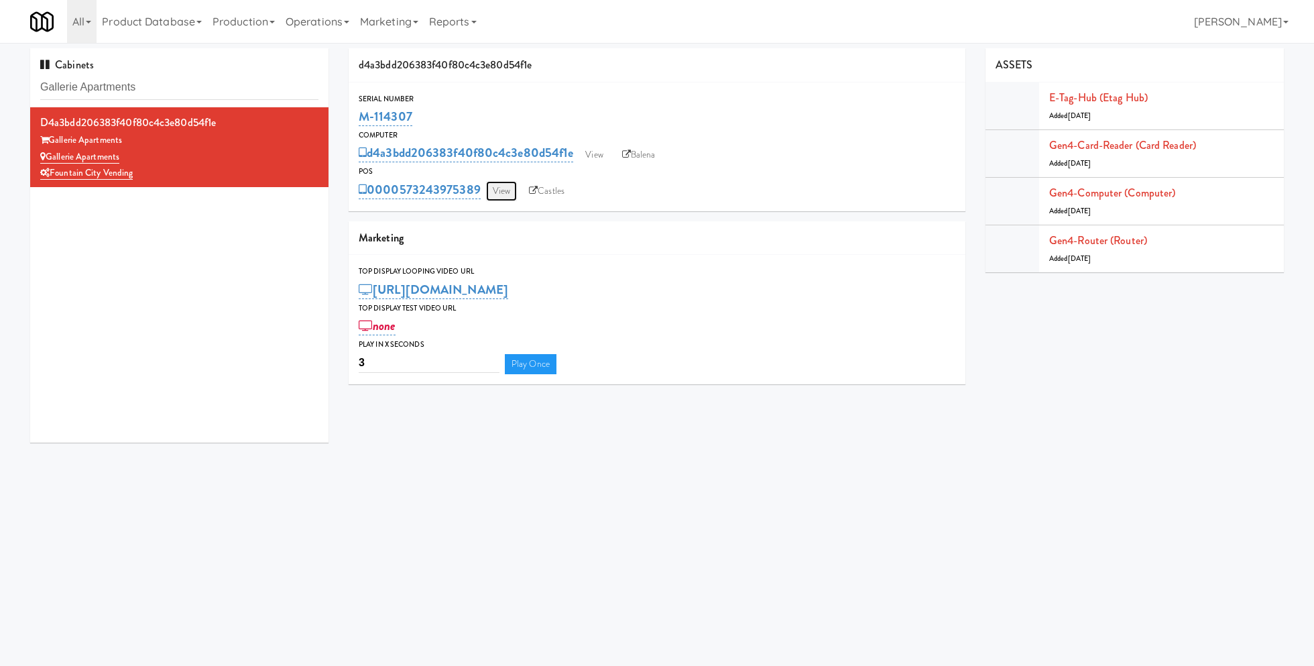
click at [504, 194] on link "View" at bounding box center [501, 191] width 31 height 20
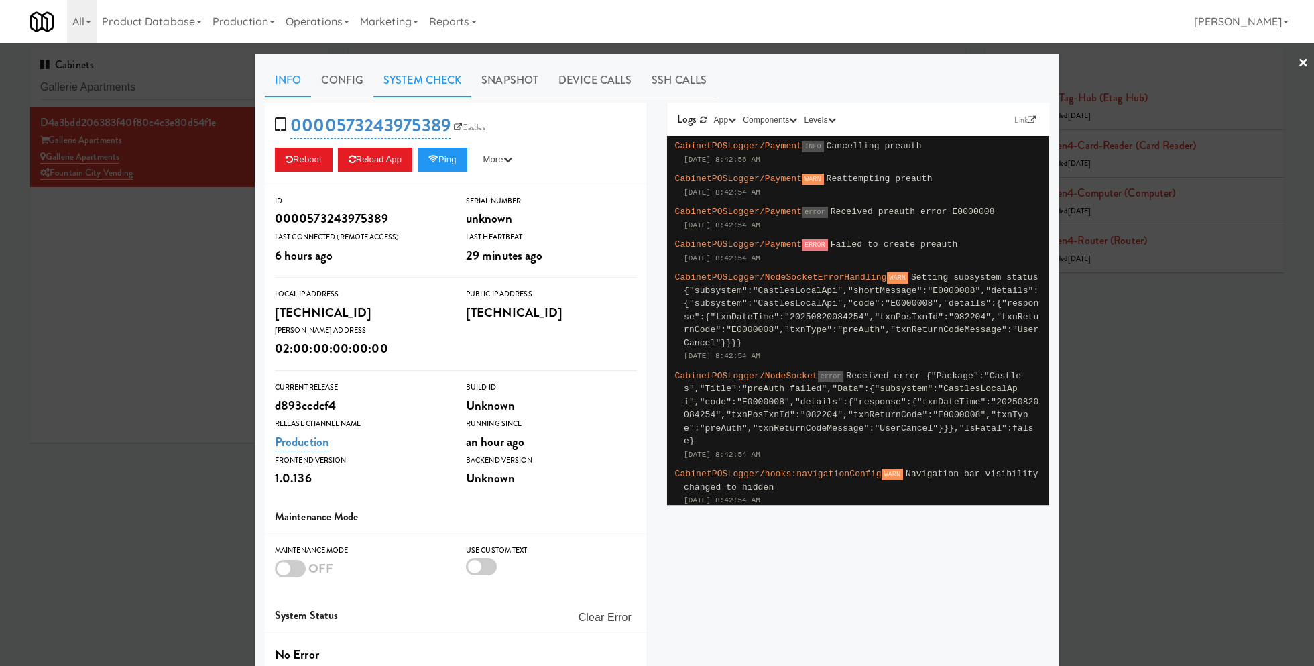
click at [430, 71] on link "System Check" at bounding box center [422, 81] width 98 height 34
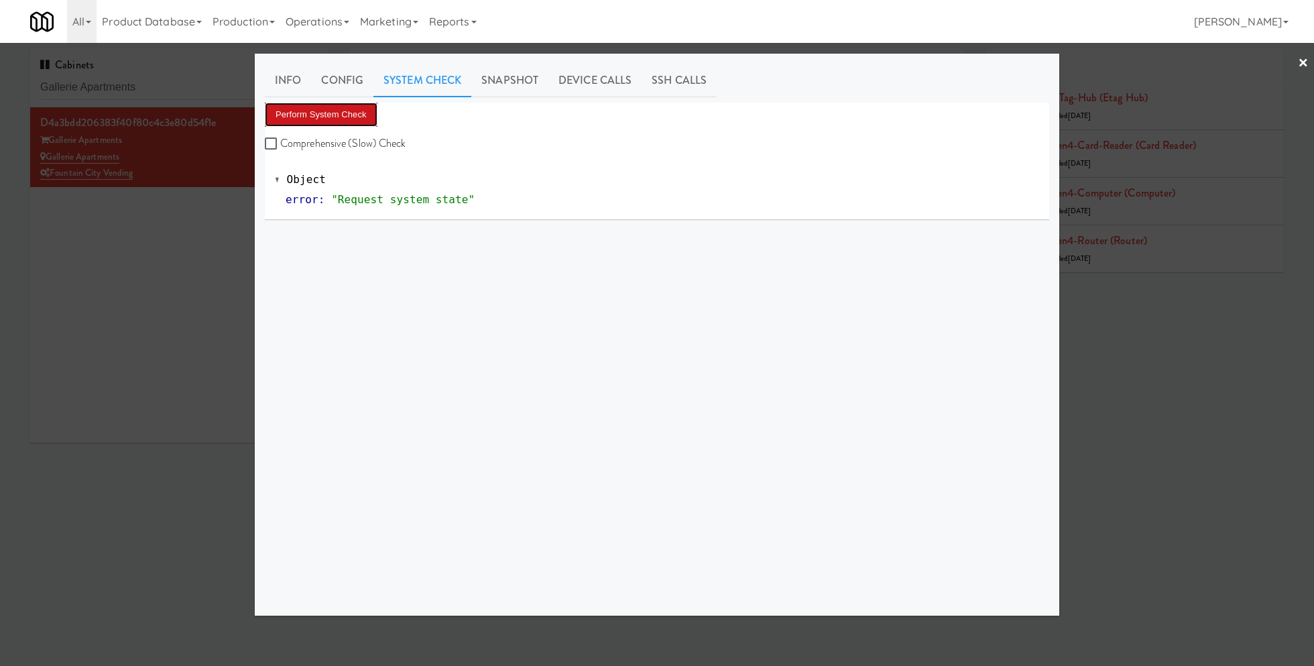
click at [363, 113] on button "Perform System Check" at bounding box center [321, 115] width 113 height 24
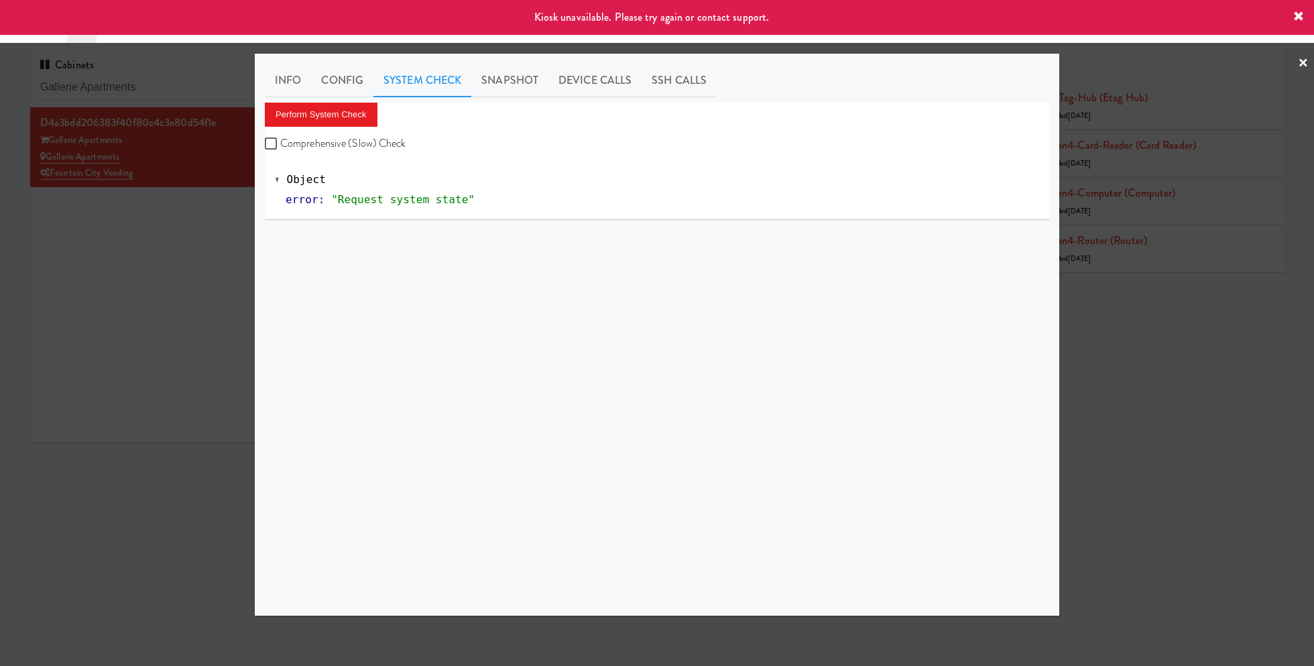
click at [208, 206] on div at bounding box center [657, 333] width 1314 height 666
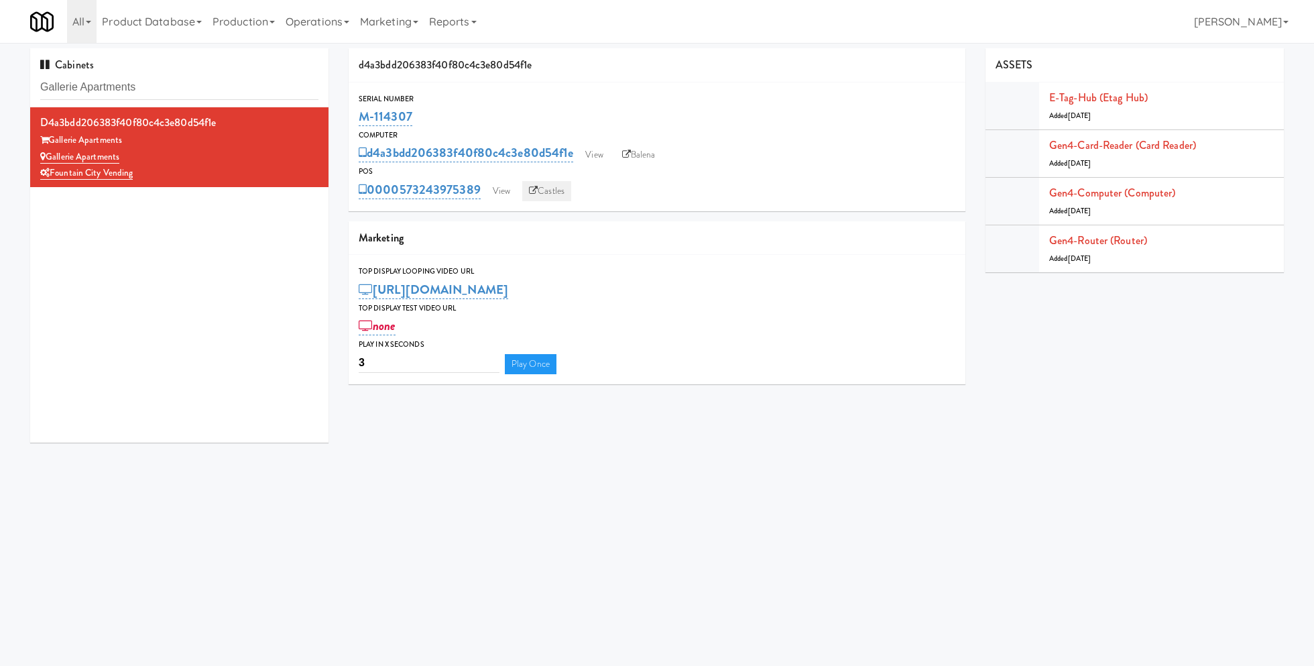
click at [551, 195] on link "Castles" at bounding box center [546, 191] width 49 height 20
click at [510, 191] on link "View" at bounding box center [501, 191] width 31 height 20
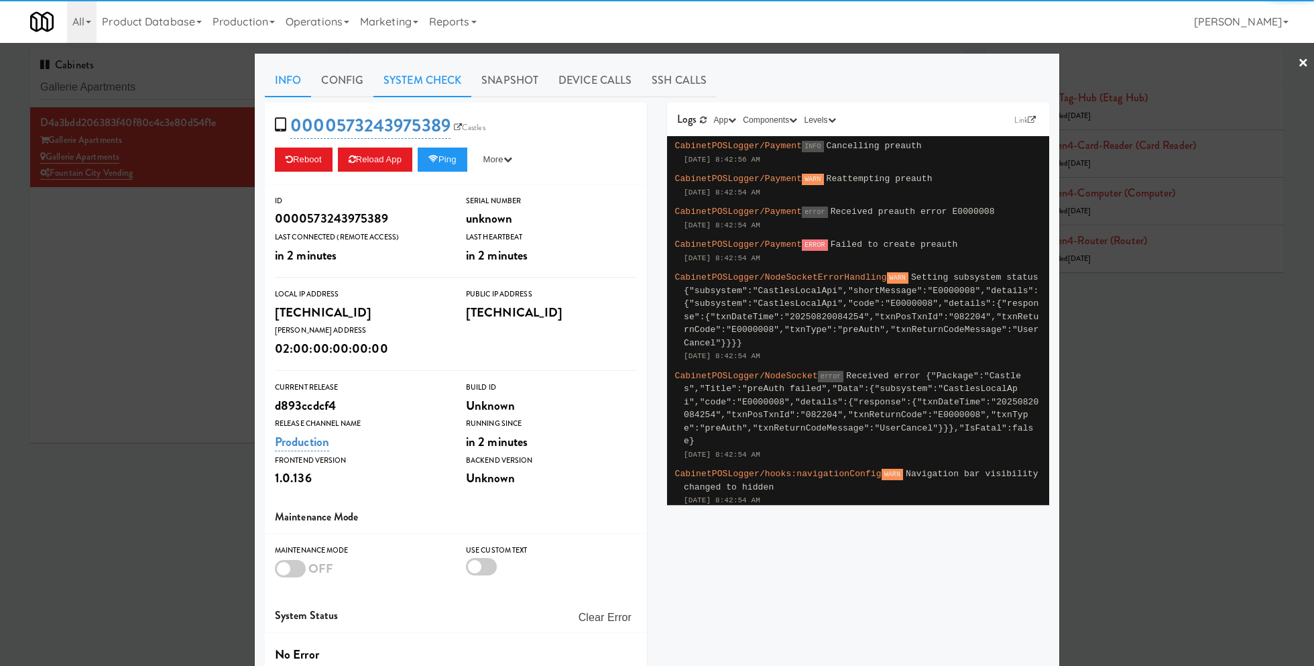
click at [425, 80] on link "System Check" at bounding box center [422, 81] width 98 height 34
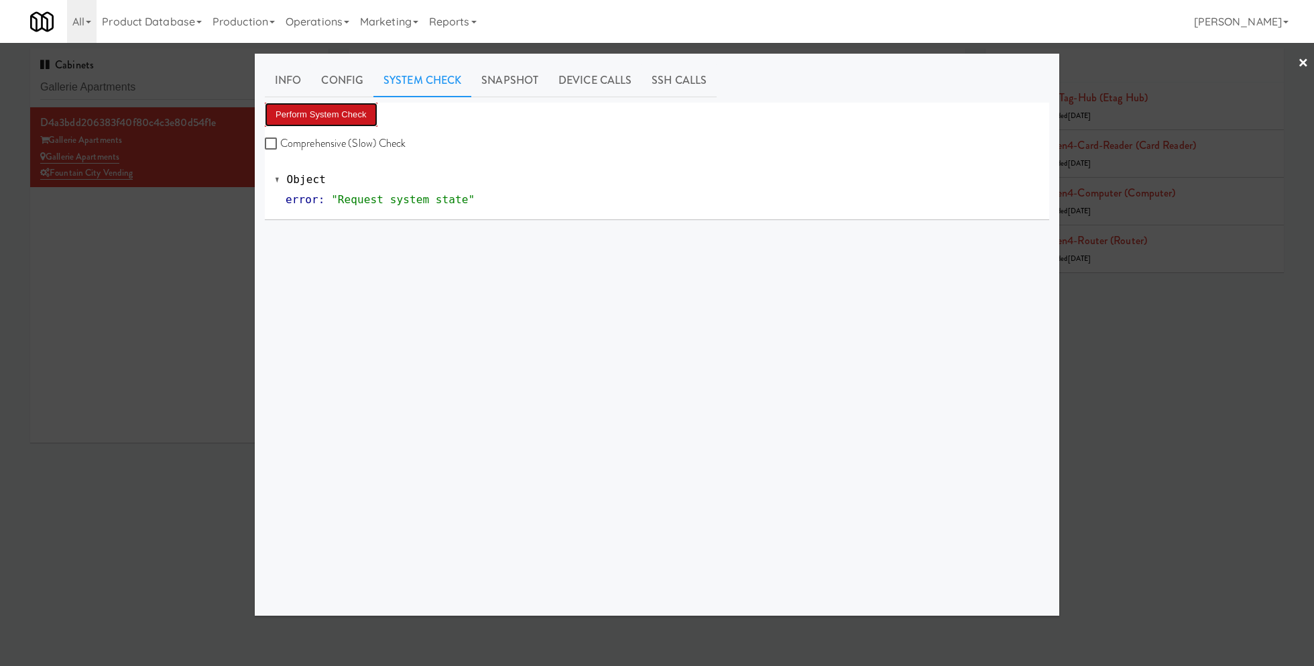
click at [343, 119] on button "Perform System Check" at bounding box center [321, 115] width 113 height 24
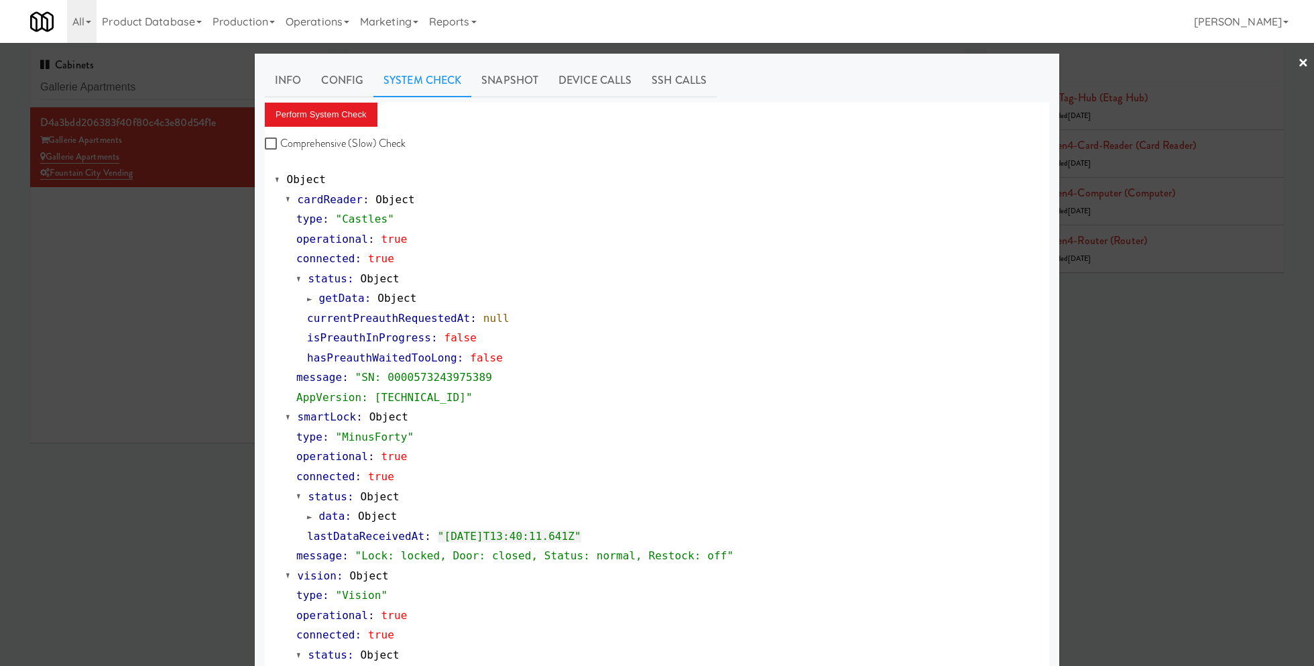
click at [176, 315] on div at bounding box center [657, 333] width 1314 height 666
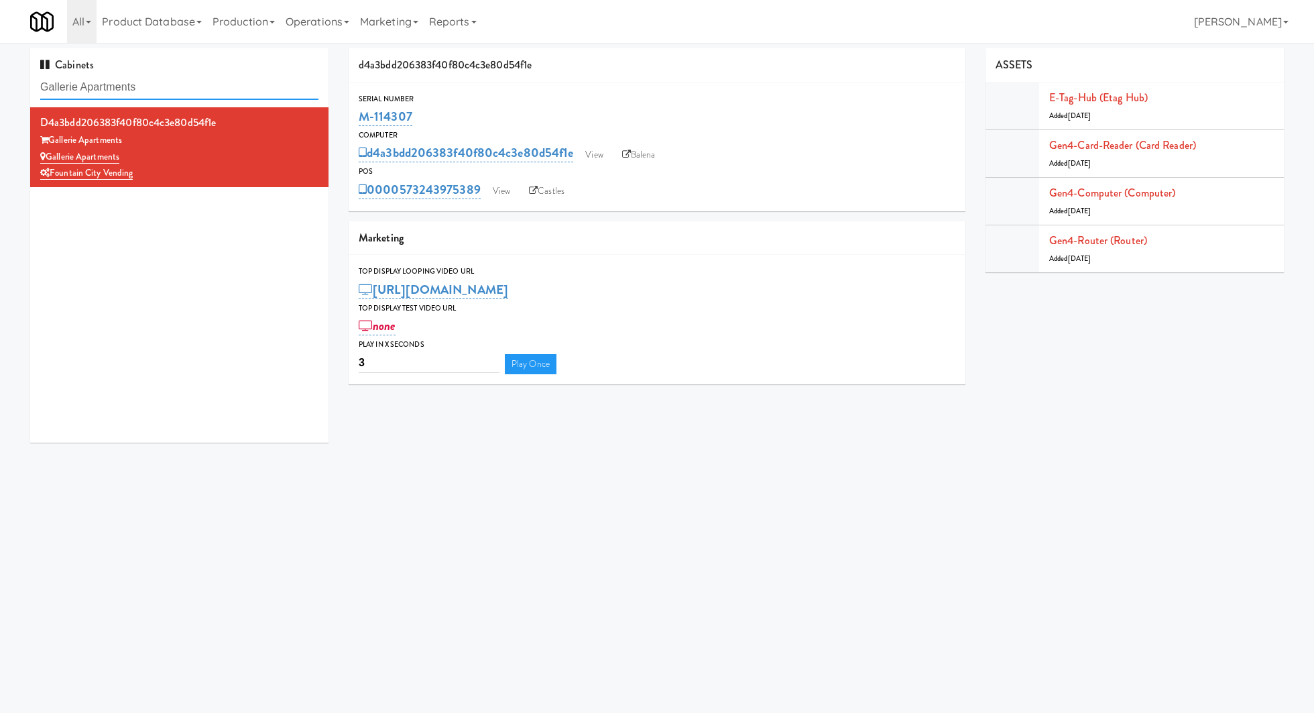
click at [178, 87] on input "Gallerie Apartments" at bounding box center [179, 87] width 278 height 25
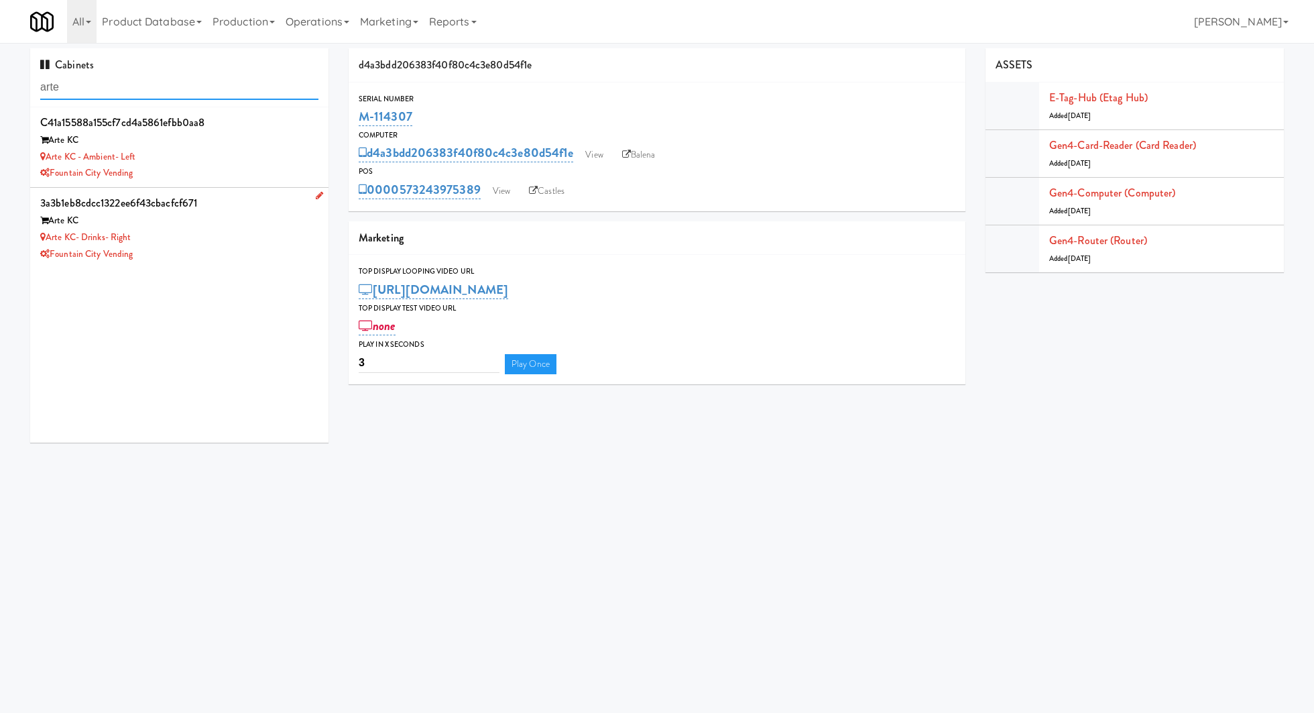
type input "arte"
click at [237, 233] on div "Arte KC- Drinks- Right" at bounding box center [179, 237] width 278 height 17
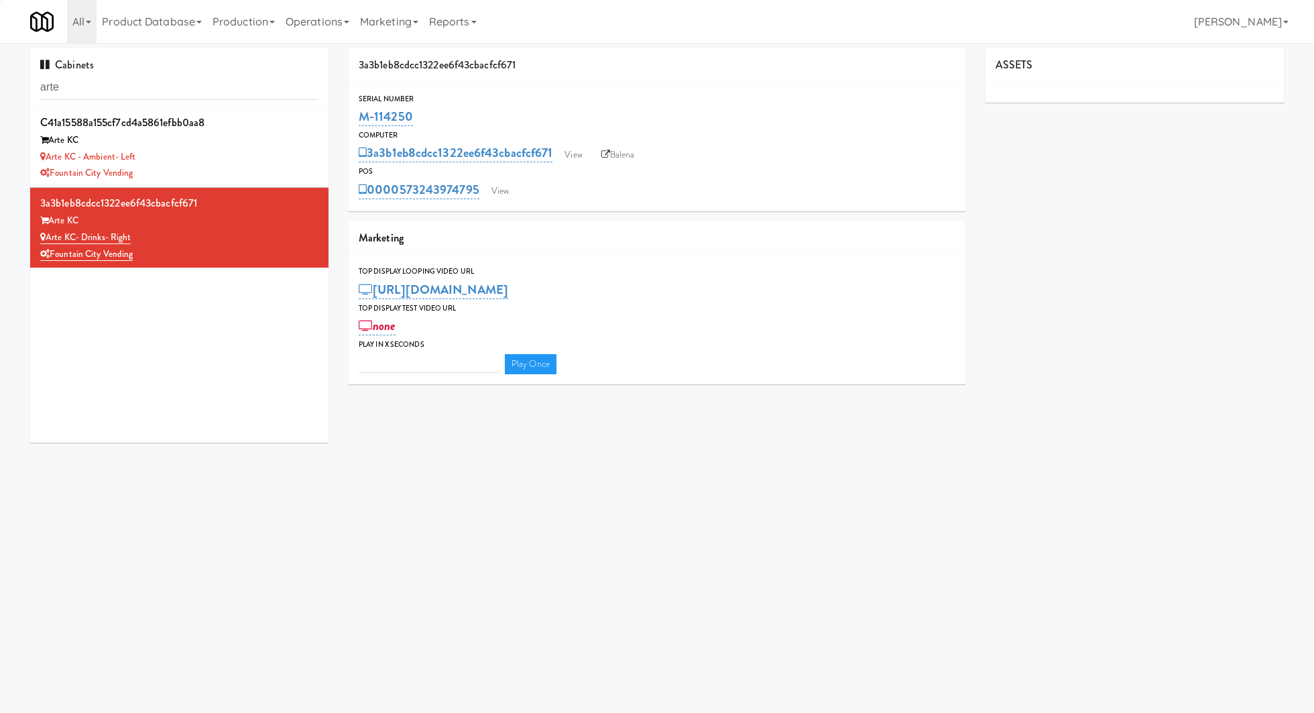
type input "3"
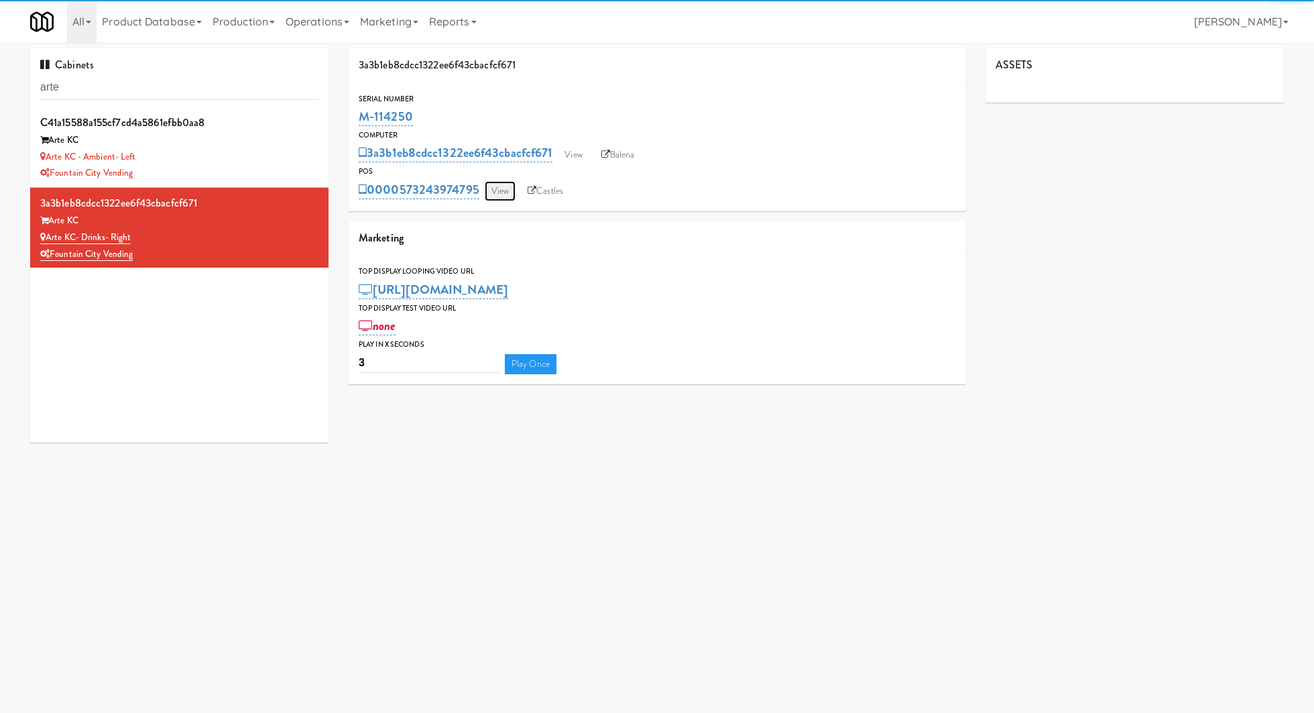
click at [514, 194] on link "View" at bounding box center [500, 191] width 31 height 20
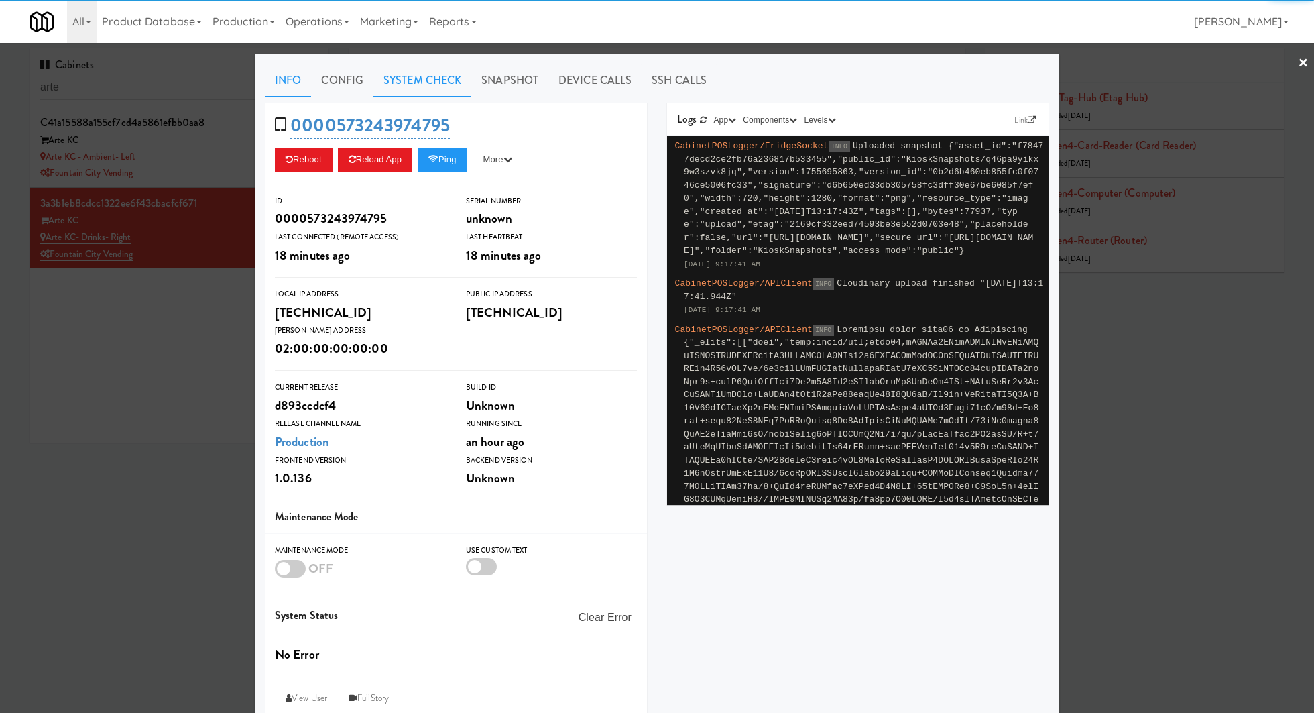
click at [413, 86] on link "System Check" at bounding box center [422, 81] width 98 height 34
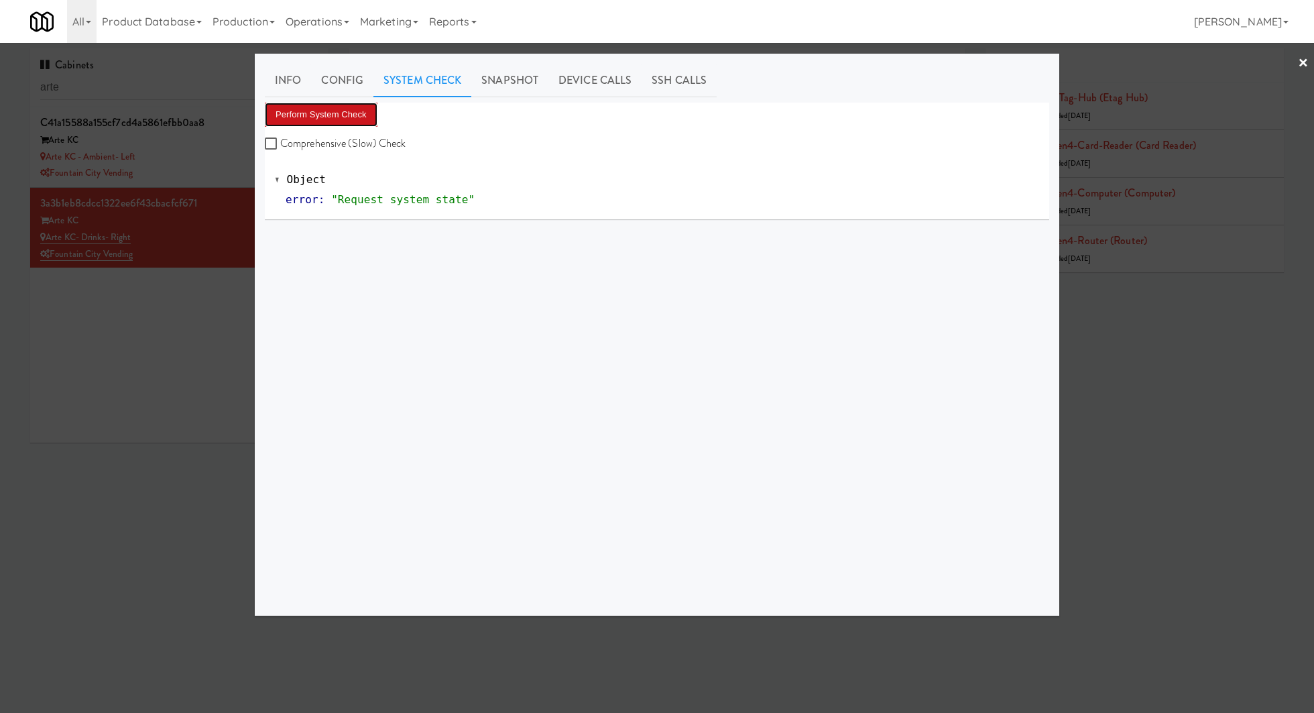
click at [350, 103] on button "Perform System Check" at bounding box center [321, 115] width 113 height 24
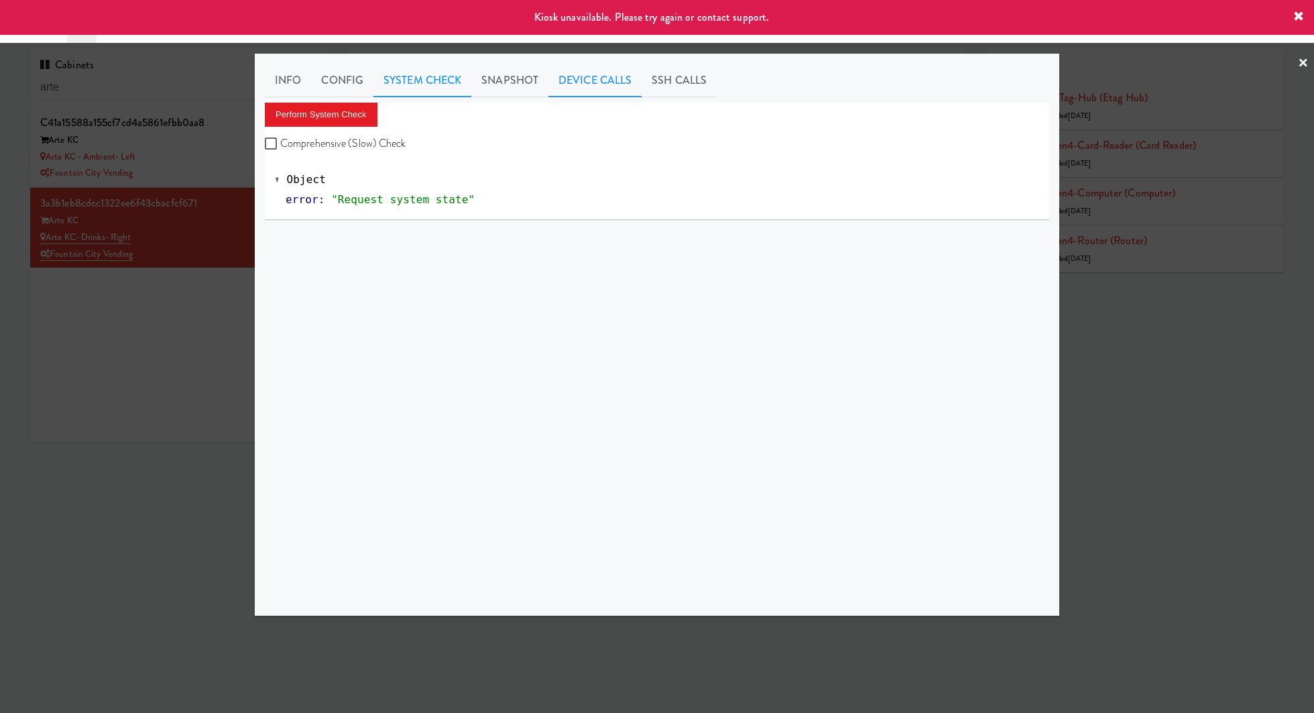
click at [586, 82] on link "Device Calls" at bounding box center [594, 81] width 93 height 34
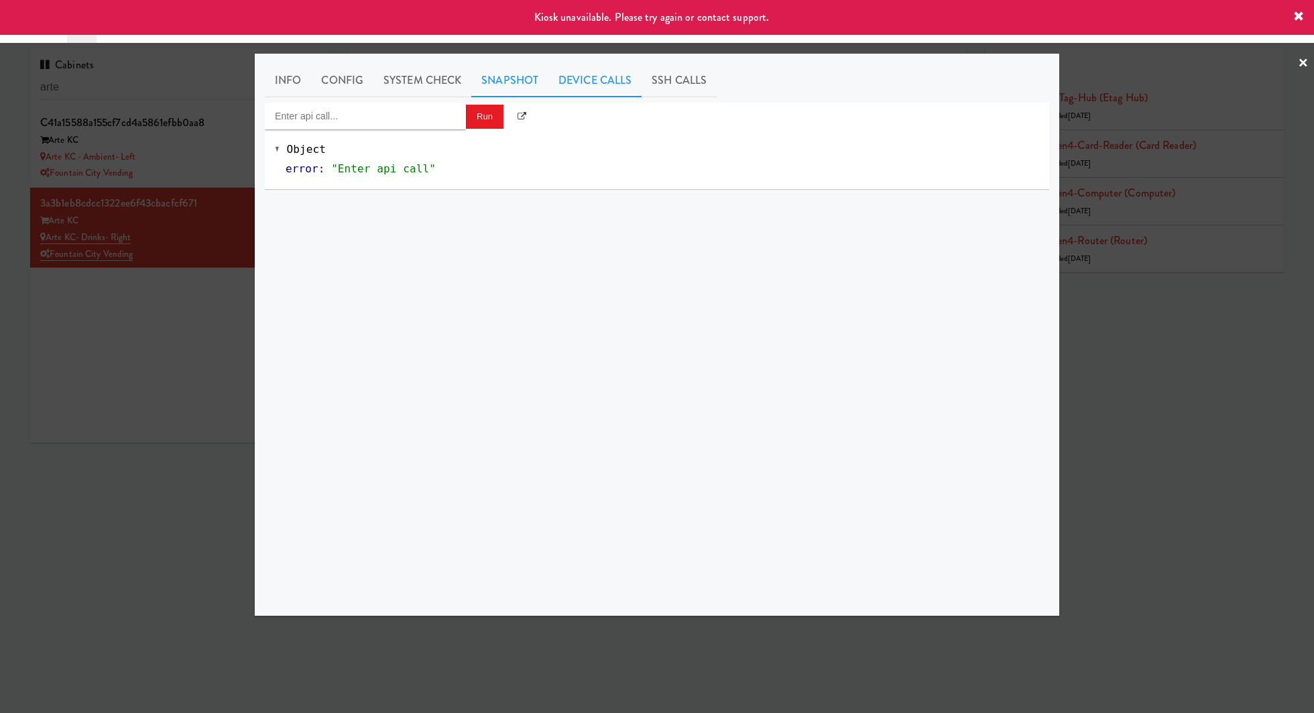
click at [534, 82] on link "Snapshot" at bounding box center [509, 81] width 77 height 34
click at [202, 296] on div at bounding box center [657, 356] width 1314 height 713
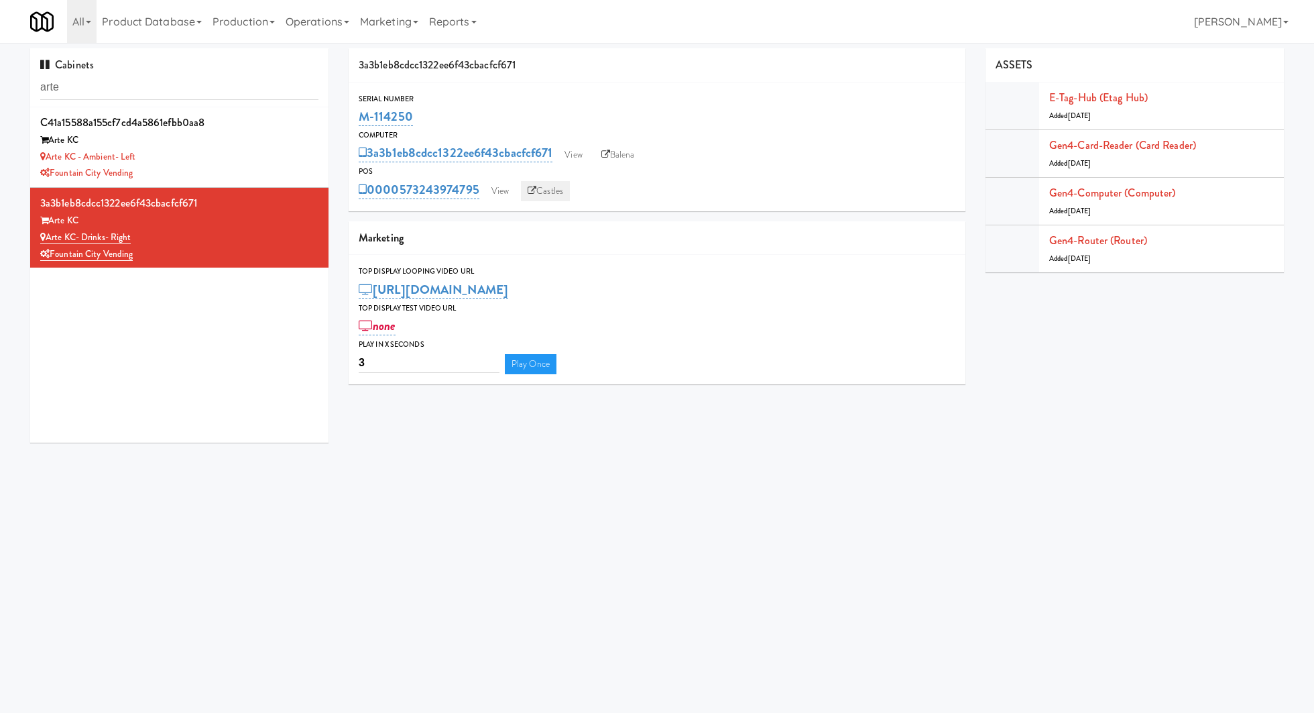
click at [542, 192] on link "Castles" at bounding box center [545, 191] width 49 height 20
click at [615, 158] on link "Balena" at bounding box center [618, 155] width 47 height 20
click at [141, 76] on input "arte" at bounding box center [179, 87] width 278 height 25
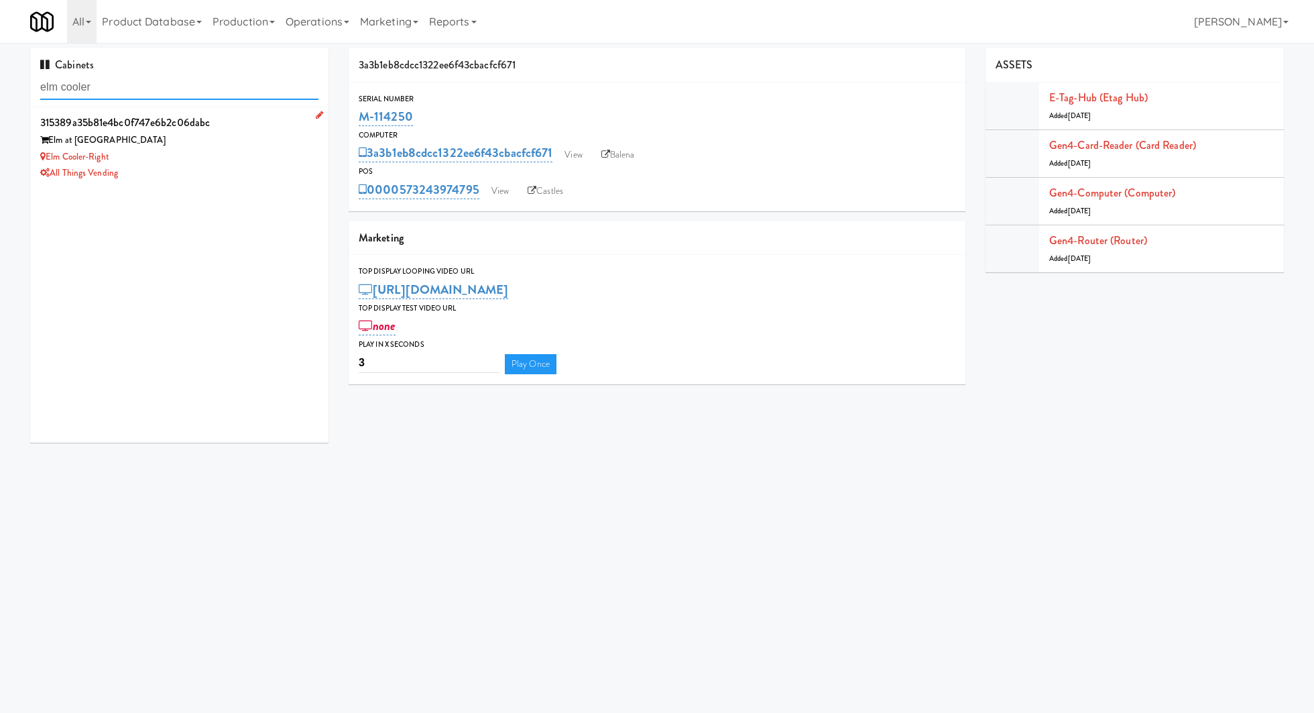
type input "elm cooler"
click at [176, 152] on div "Elm Cooler-Right" at bounding box center [179, 157] width 278 height 17
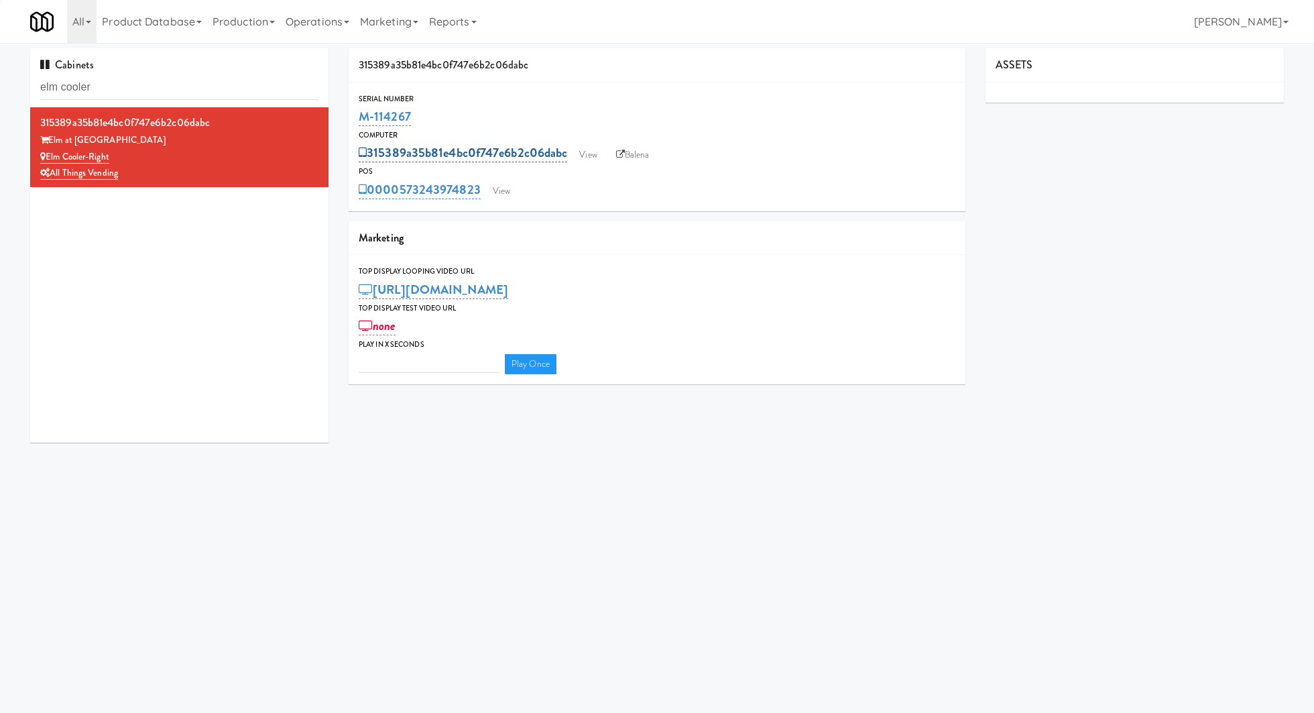
type input "3"
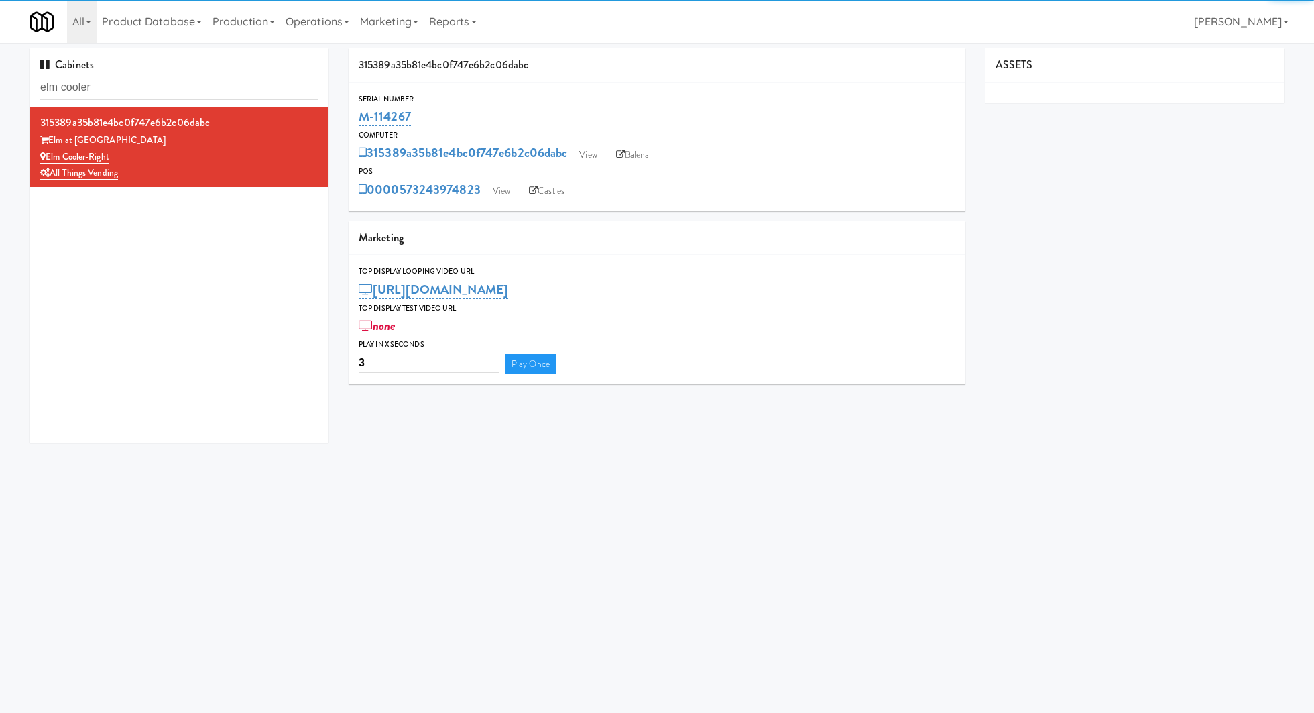
click at [512, 179] on div "0000573243974823 View Castles" at bounding box center [657, 189] width 597 height 23
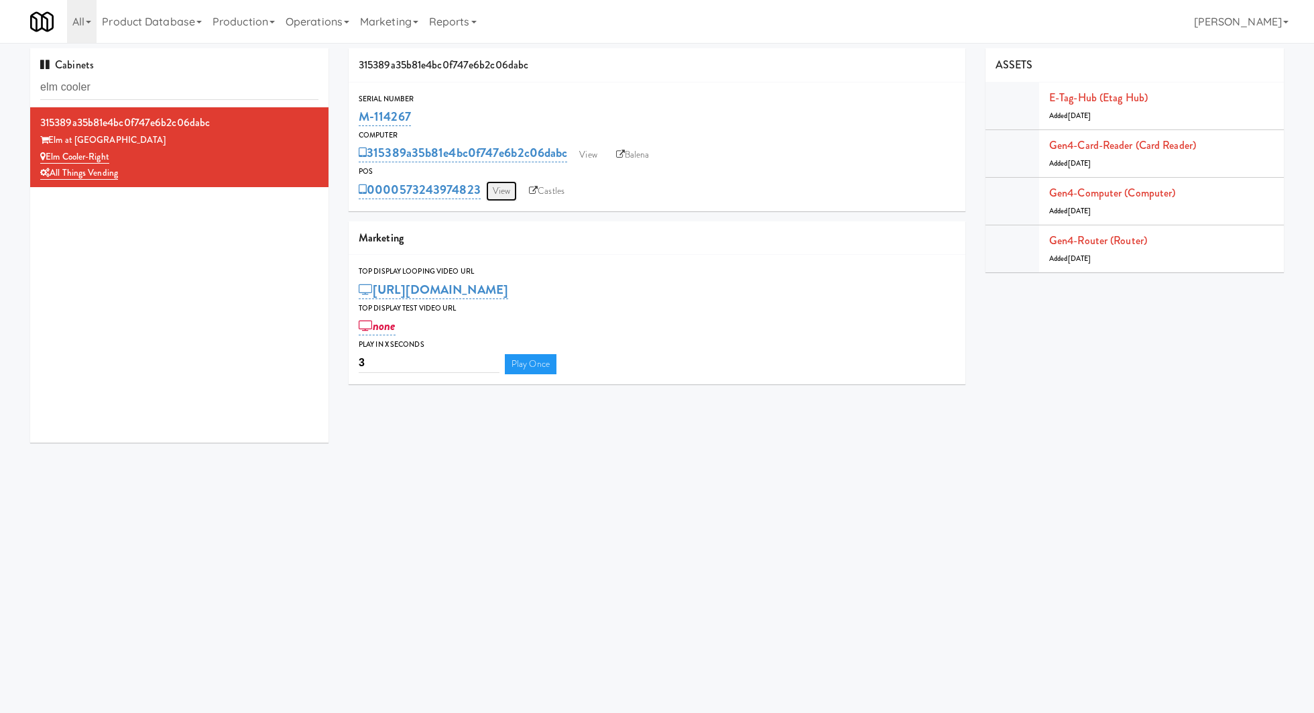
click at [502, 196] on link "View" at bounding box center [501, 191] width 31 height 20
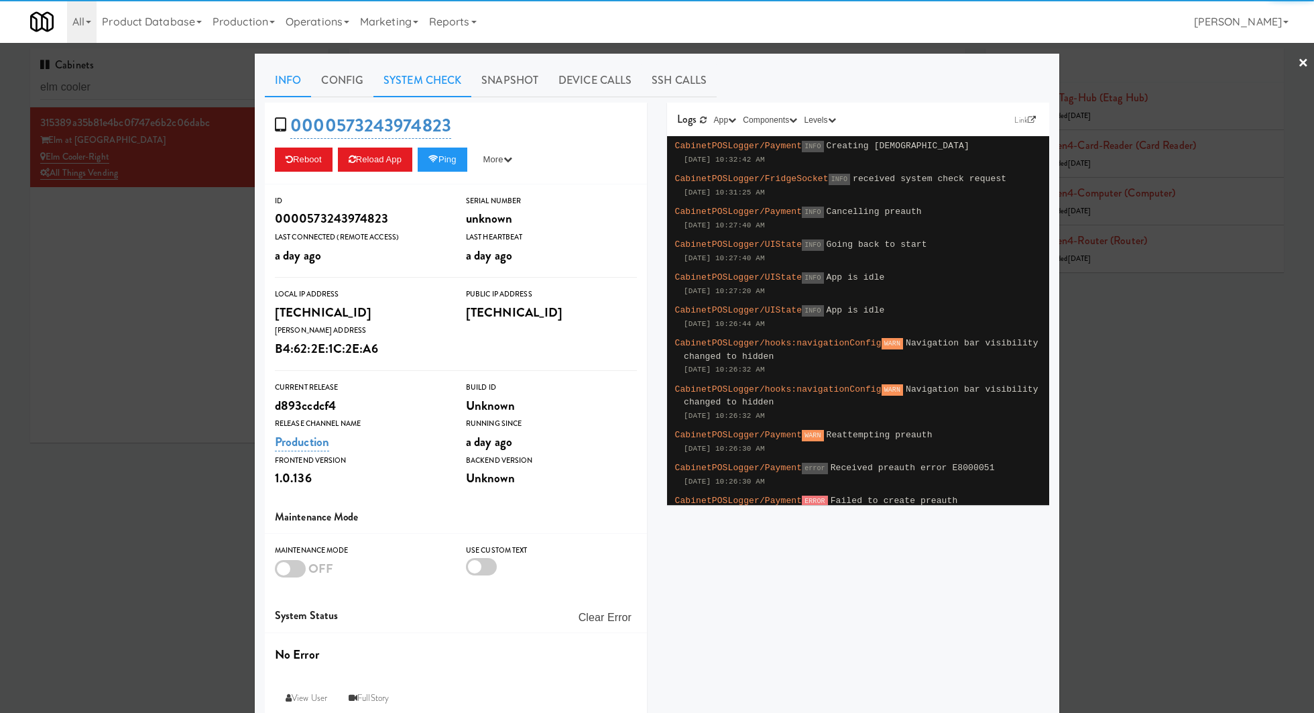
click at [399, 93] on link "System Check" at bounding box center [422, 81] width 98 height 34
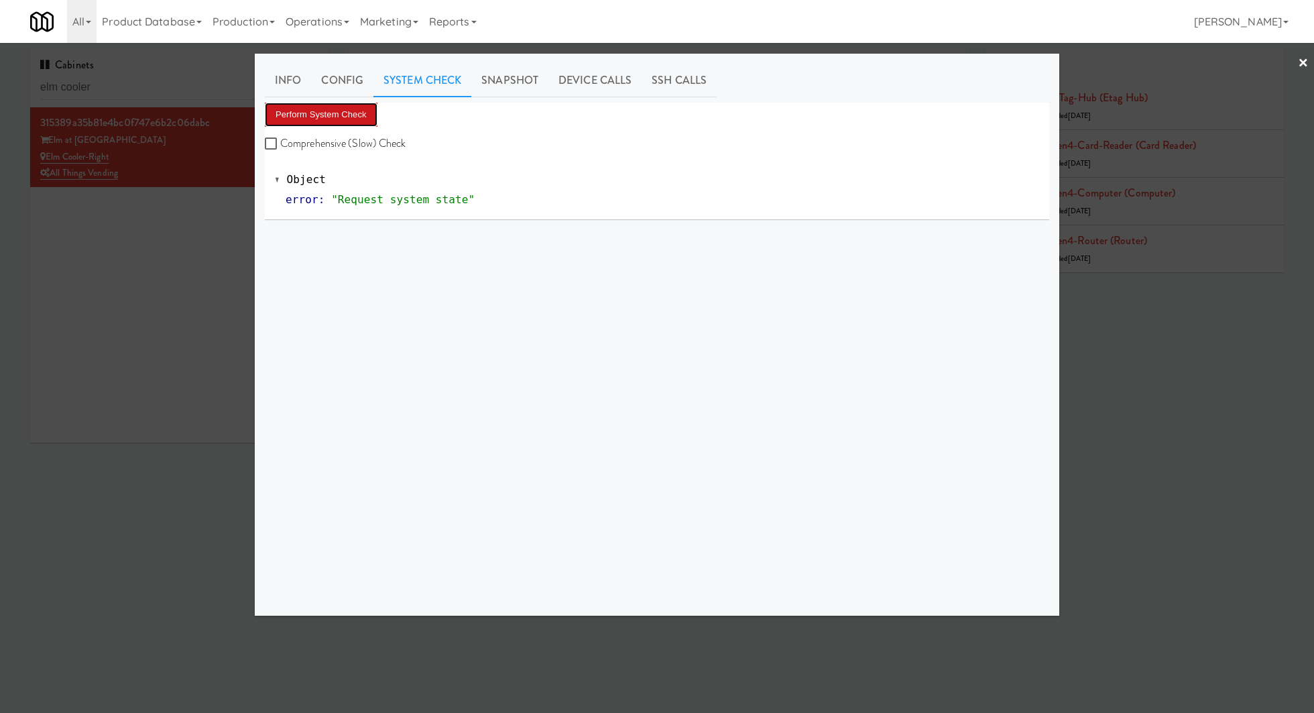
click at [344, 107] on button "Perform System Check" at bounding box center [321, 115] width 113 height 24
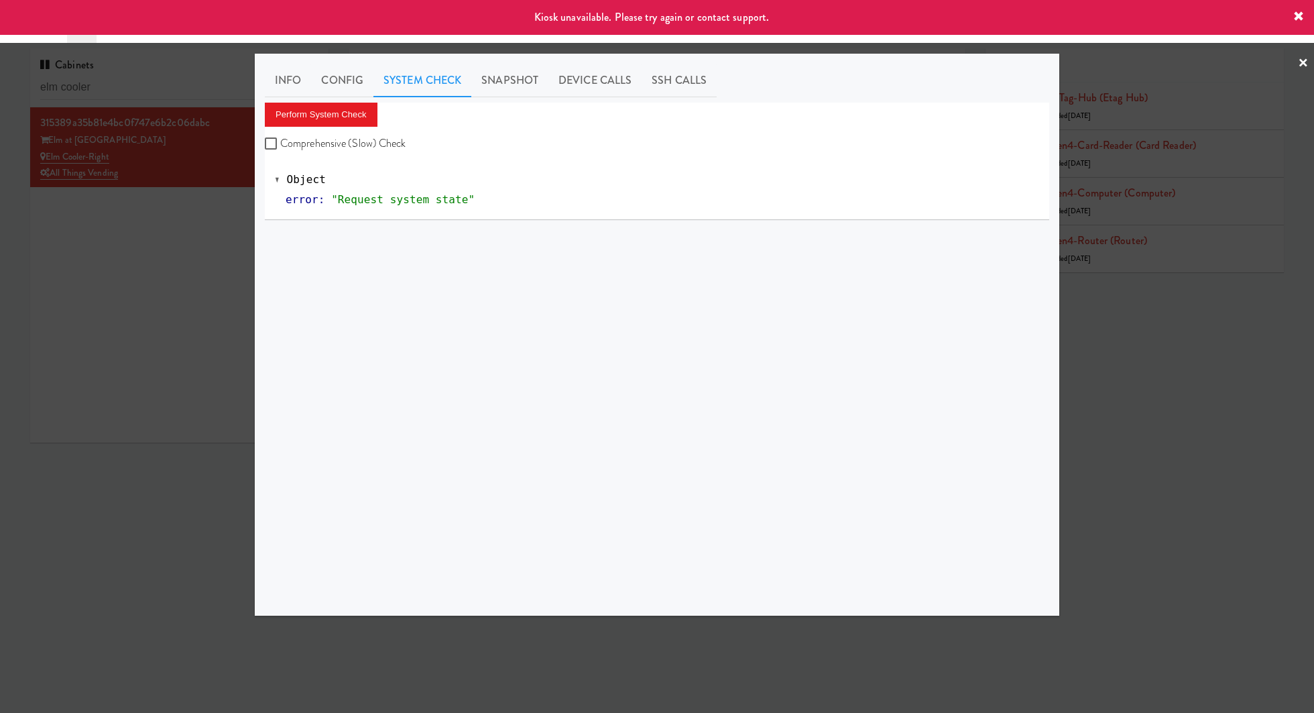
click at [204, 202] on div at bounding box center [657, 356] width 1314 height 713
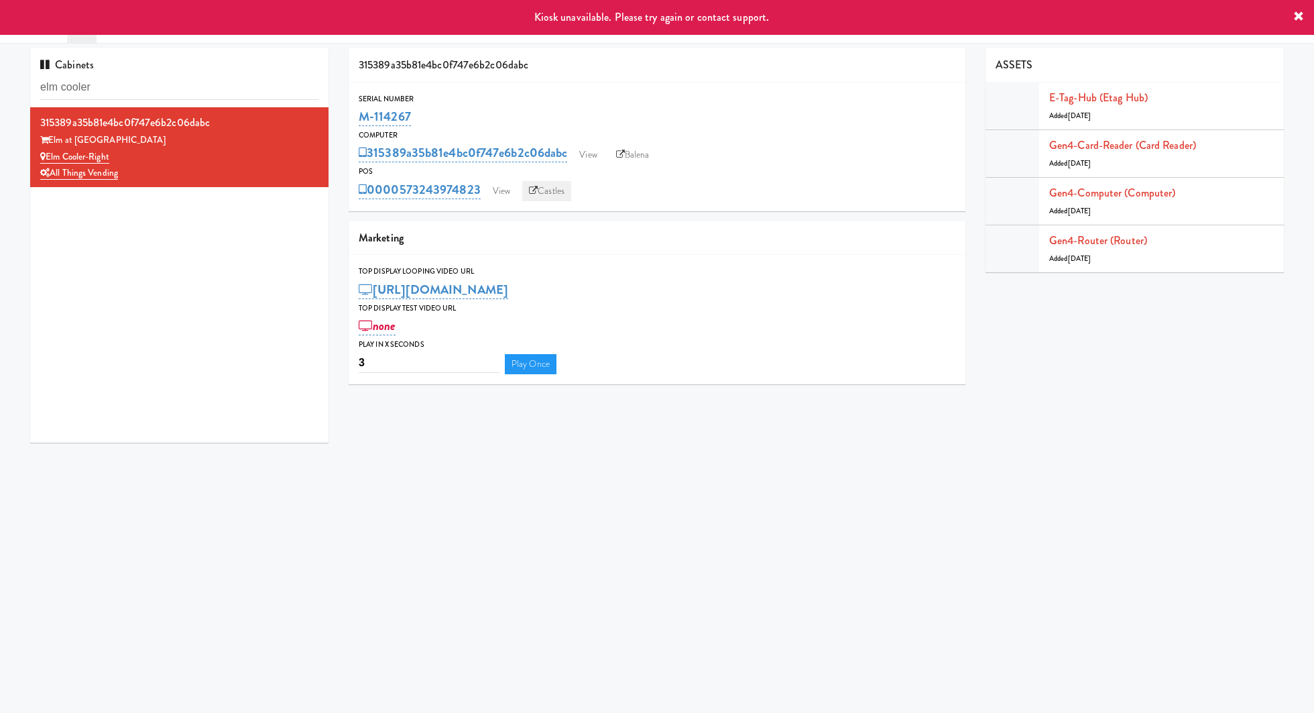
click at [543, 186] on link "Castles" at bounding box center [546, 191] width 49 height 20
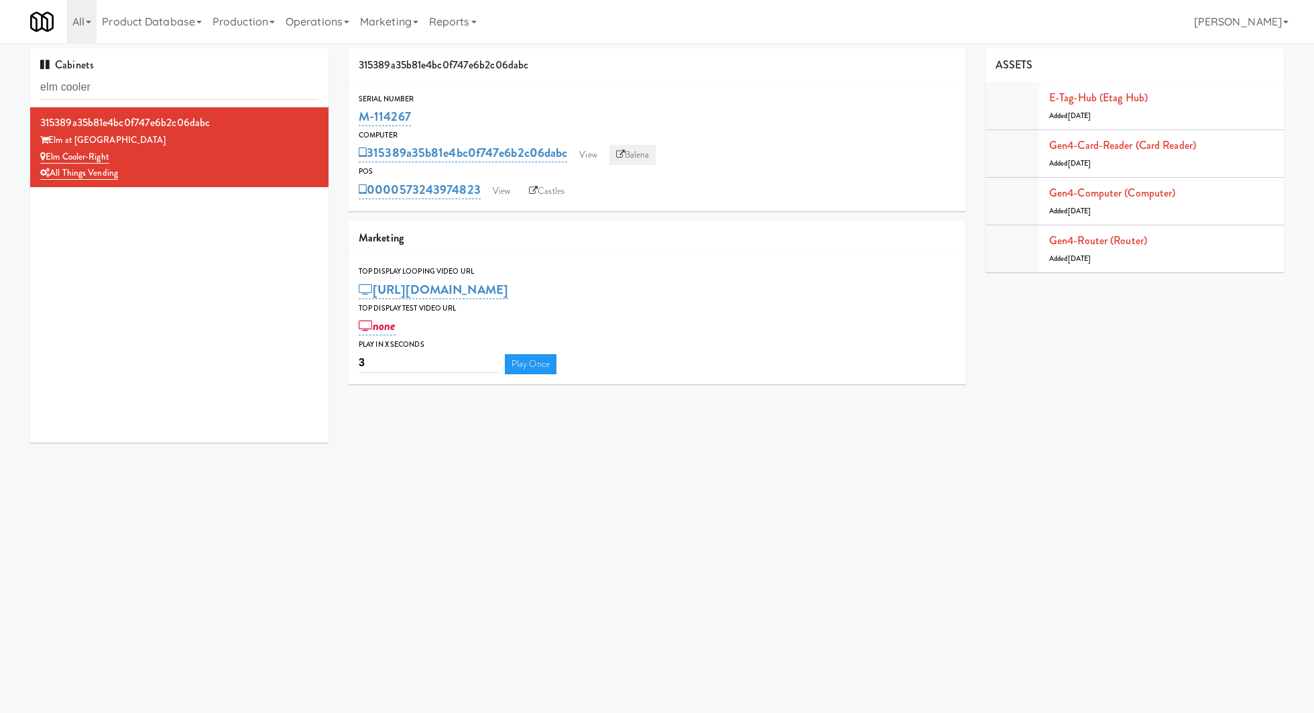
click at [643, 157] on link "Balena" at bounding box center [632, 155] width 47 height 20
click at [516, 190] on link "View" at bounding box center [501, 191] width 31 height 20
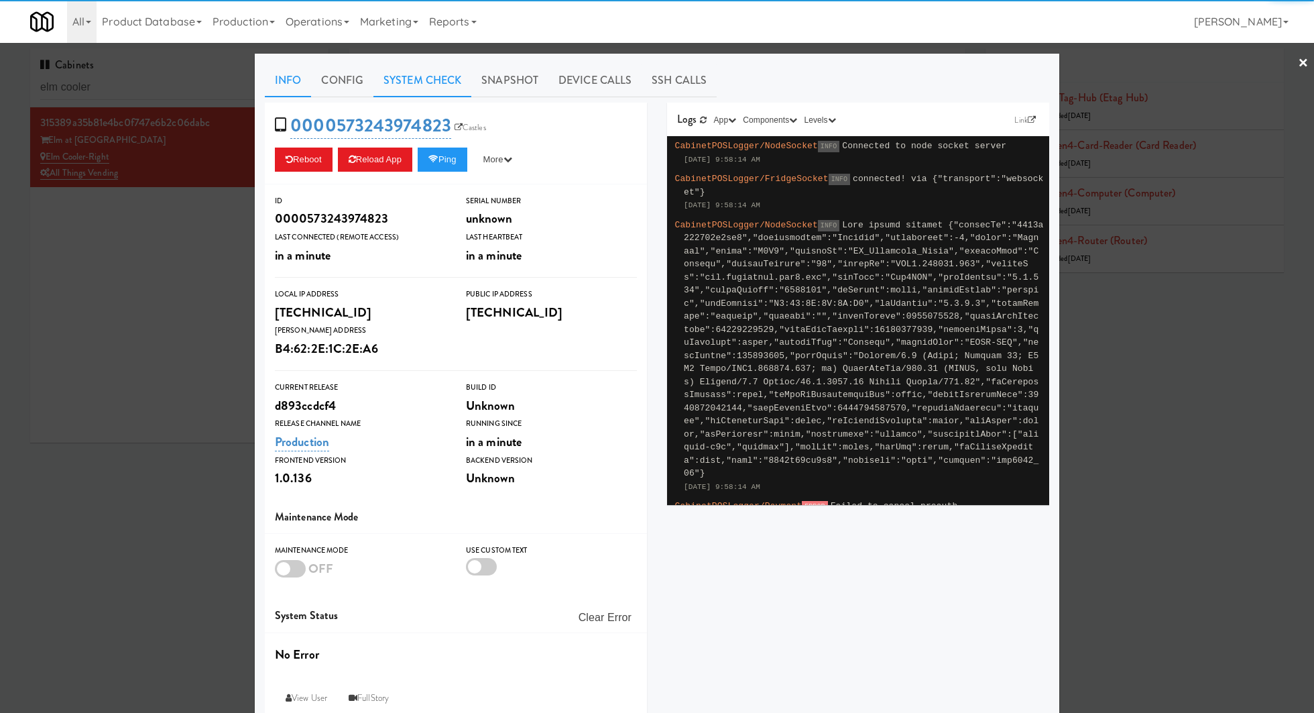
click at [390, 76] on link "System Check" at bounding box center [422, 81] width 98 height 34
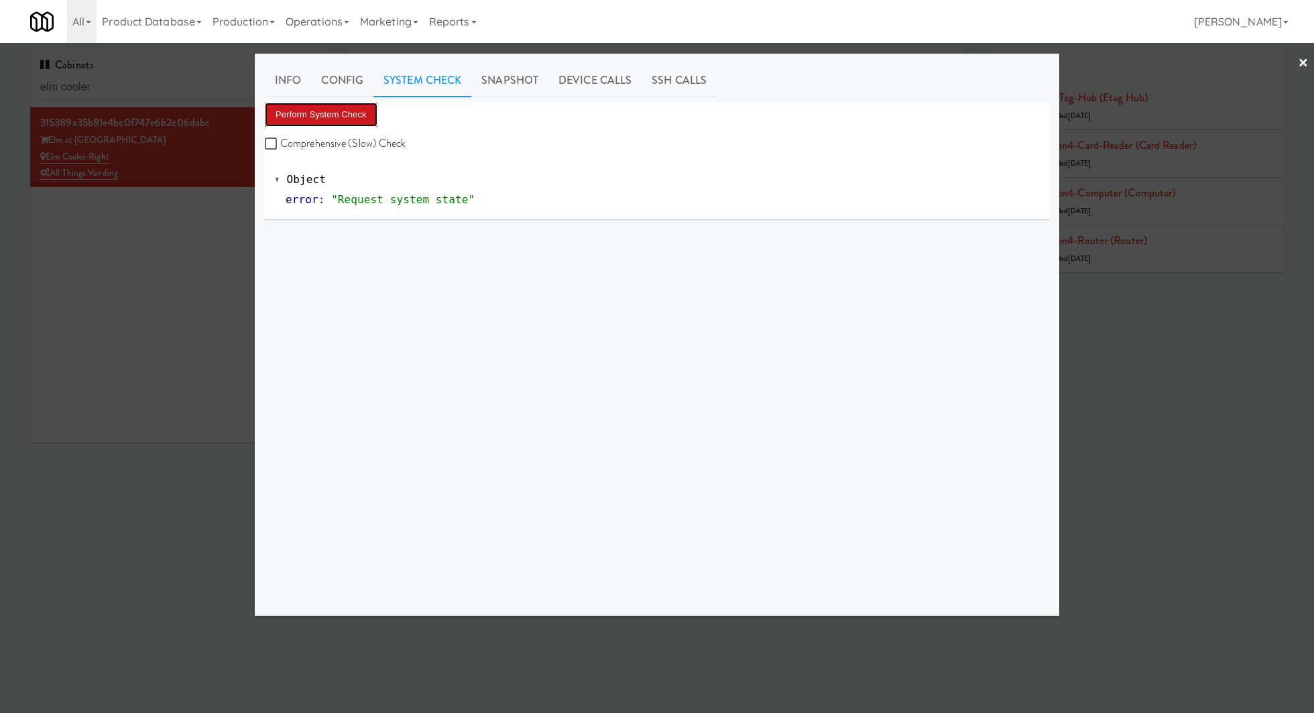
click at [332, 106] on button "Perform System Check" at bounding box center [321, 115] width 113 height 24
